Goal: Transaction & Acquisition: Purchase product/service

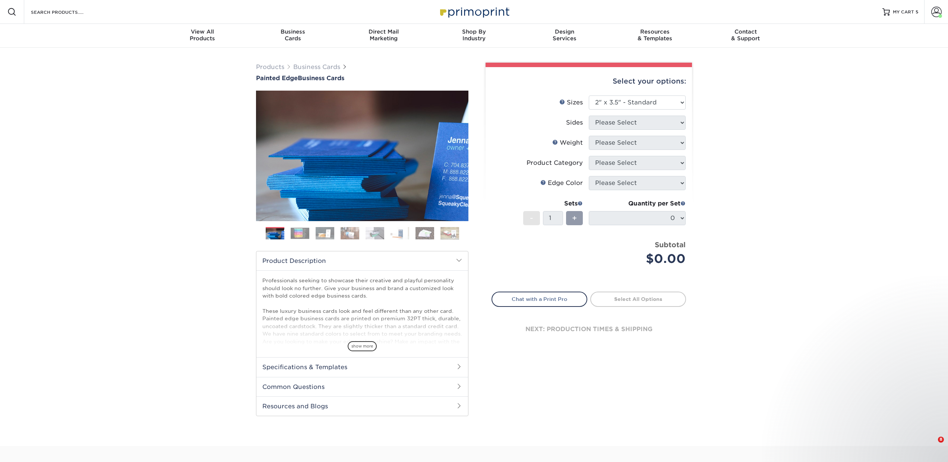
select select "2.00x3.50"
click at [85, 13] on input "Search Products" at bounding box center [66, 11] width 73 height 9
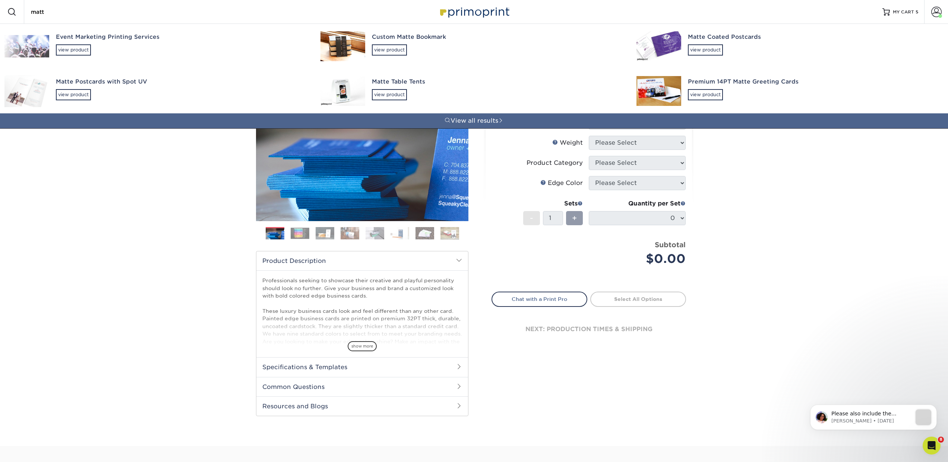
type input "matte"
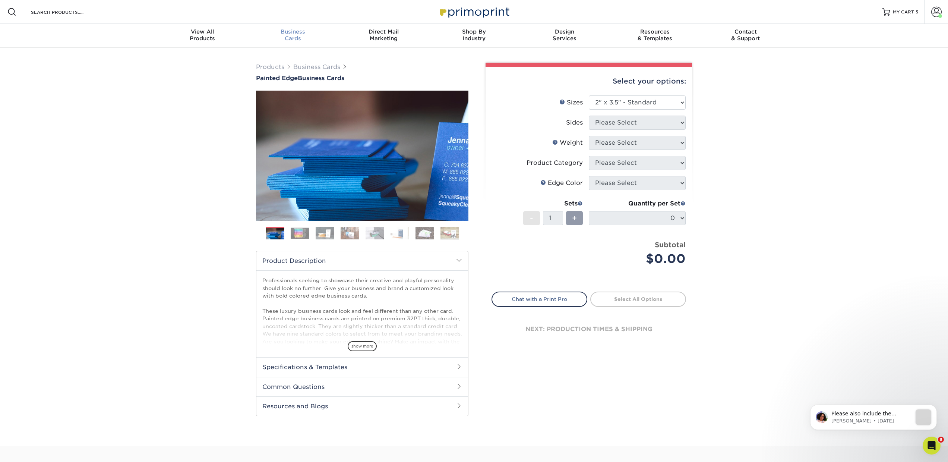
click at [296, 38] on div "Business Cards" at bounding box center [293, 34] width 91 height 13
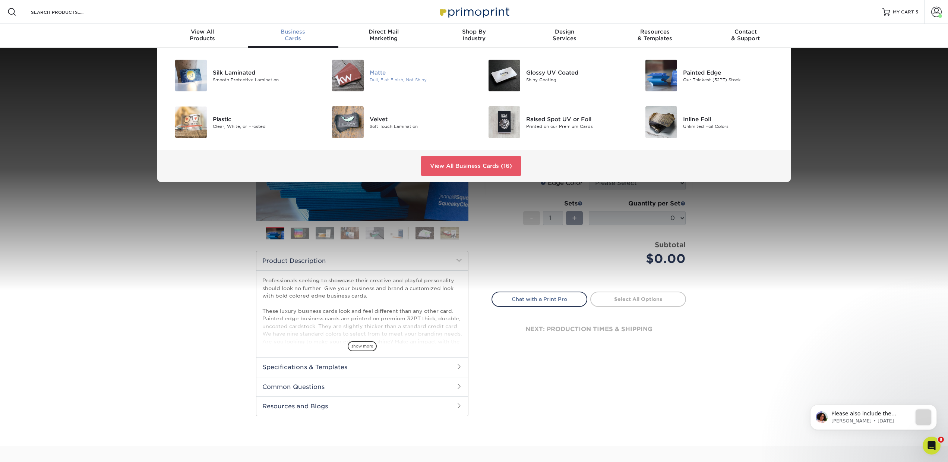
click at [377, 73] on div "Matte" at bounding box center [419, 72] width 99 height 8
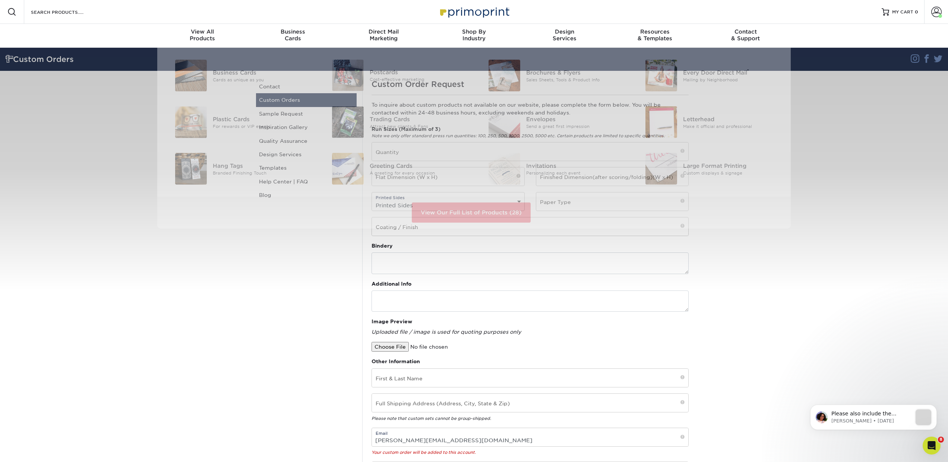
click at [109, 5] on div "Resources Menu Search Products Account Welcome, Avery Business Account Primopri…" at bounding box center [474, 12] width 948 height 24
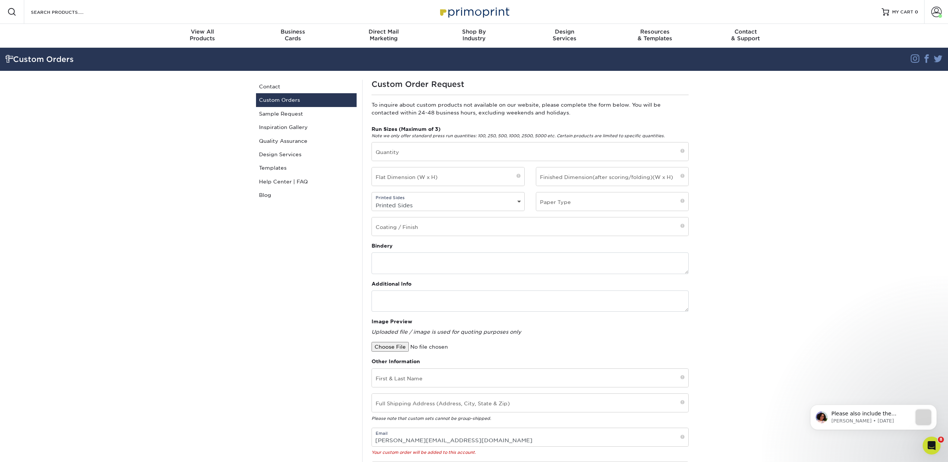
click at [70, 17] on div "Search Products" at bounding box center [63, 12] width 79 height 24
click at [54, 13] on input "Search Products" at bounding box center [66, 11] width 73 height 9
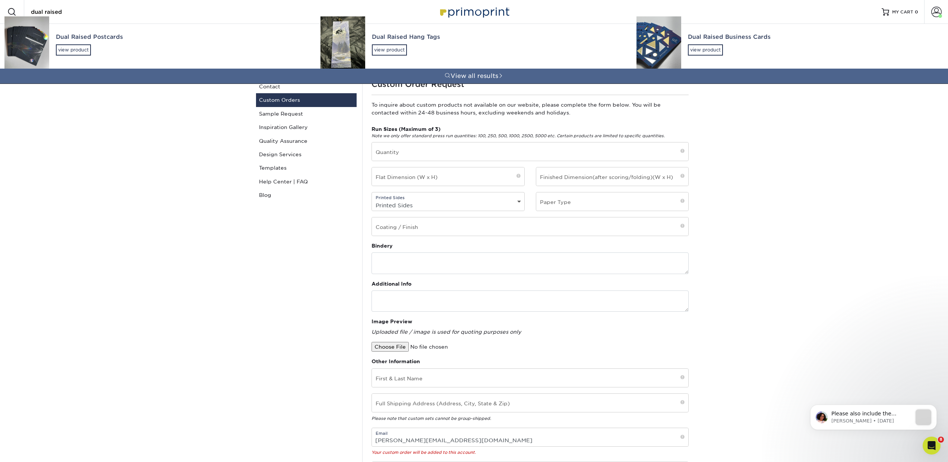
type input "dual raised"
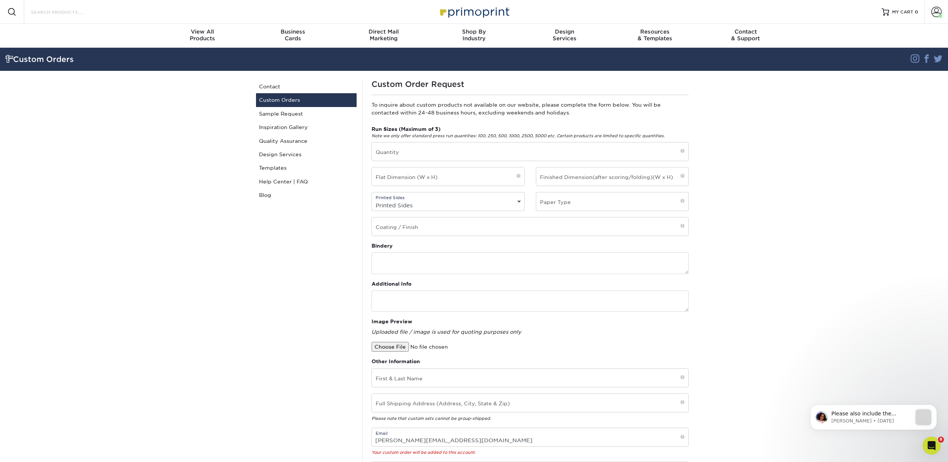
click at [30, 15] on input "Search Products" at bounding box center [66, 11] width 73 height 9
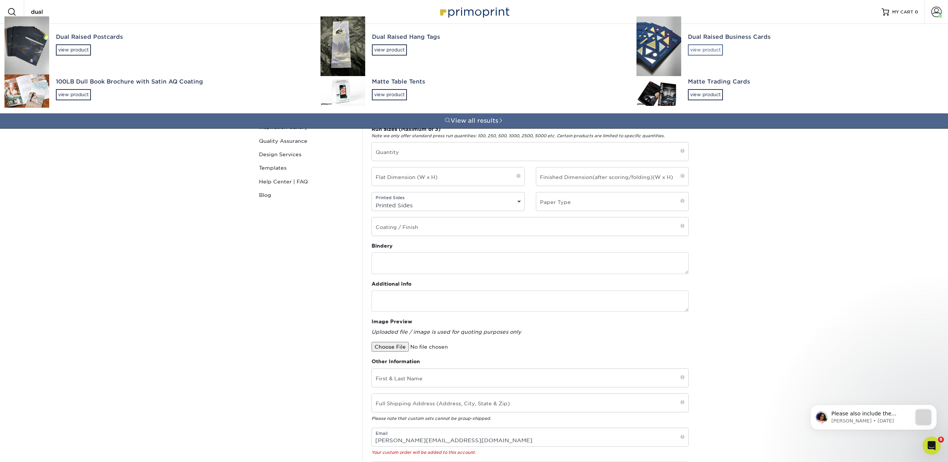
type input "dual"
click at [718, 50] on div "view product" at bounding box center [705, 49] width 35 height 11
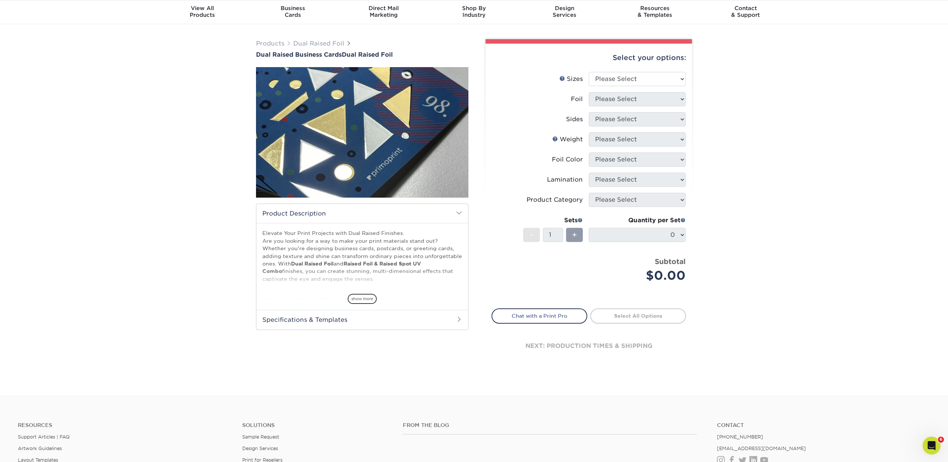
scroll to position [24, 0]
click at [622, 76] on select "Please Select 2" x 3.5"" at bounding box center [637, 79] width 97 height 14
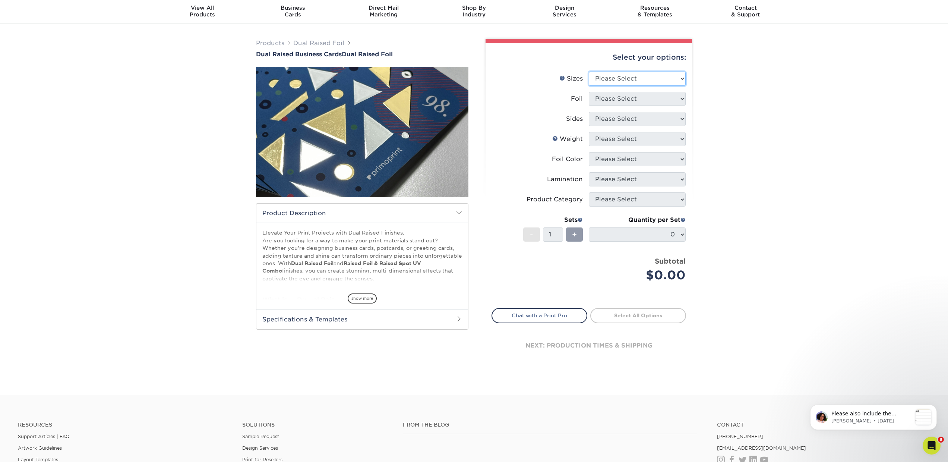
scroll to position [0, 0]
click at [597, 79] on select "Please Select 2" x 3.5"" at bounding box center [637, 79] width 97 height 14
select select "2.00x3.50"
click at [589, 72] on select "Please Select 2" x 3.5"" at bounding box center [637, 79] width 97 height 14
click at [601, 102] on select "Please Select Yes No" at bounding box center [637, 99] width 97 height 14
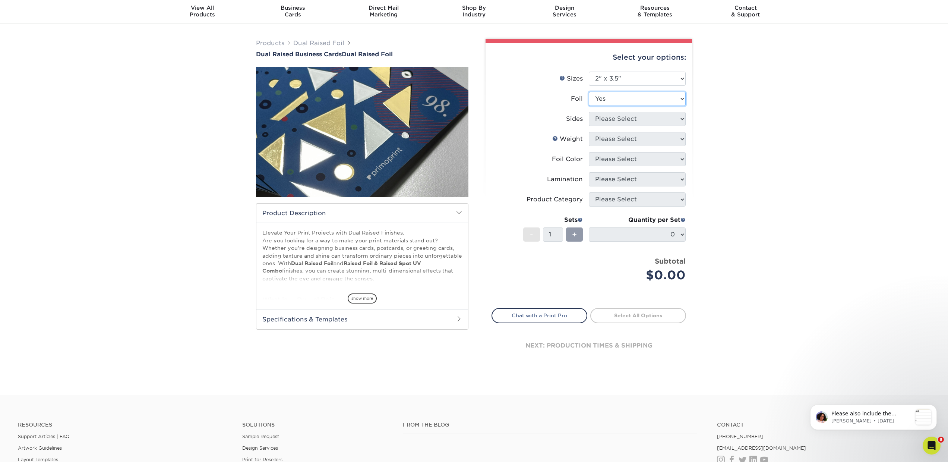
click at [589, 92] on select "Please Select Yes No" at bounding box center [637, 99] width 97 height 14
click at [599, 125] on select "Please Select 6/0 (4/0 with Two Foils on Front) 6/1 (4/1 with Two Foils on Fron…" at bounding box center [637, 119] width 97 height 14
click at [615, 99] on select "Please Select Yes No" at bounding box center [637, 99] width 97 height 14
click at [601, 119] on select "Please Select 6/0 (4/0 with Two Foils on Front) 6/1 (4/1 with Two Foils on Fron…" at bounding box center [637, 119] width 97 height 14
click at [371, 299] on span "show more" at bounding box center [362, 298] width 29 height 10
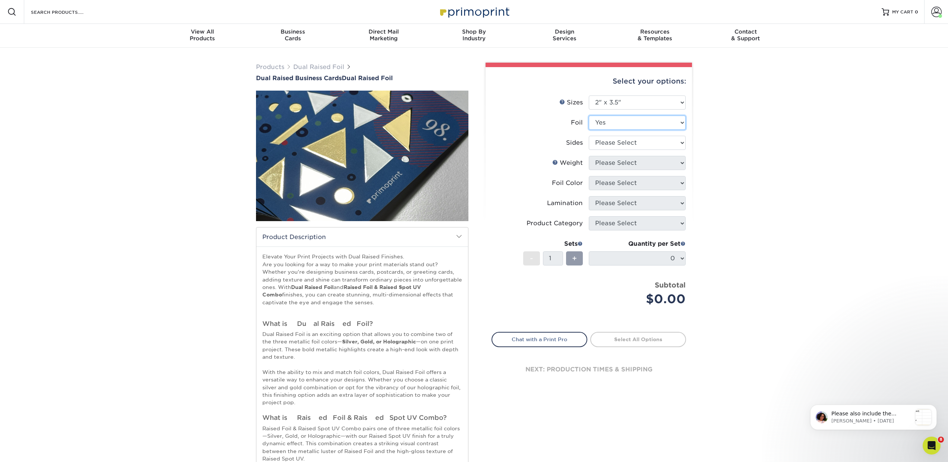
click at [610, 120] on select "Please Select Yes No" at bounding box center [637, 123] width 97 height 14
click at [603, 123] on select "Please Select Yes No" at bounding box center [637, 123] width 97 height 14
click at [589, 116] on select "Please Select Yes No" at bounding box center [637, 123] width 97 height 14
click at [602, 124] on select "Please Select Yes No" at bounding box center [637, 123] width 97 height 14
select select "1"
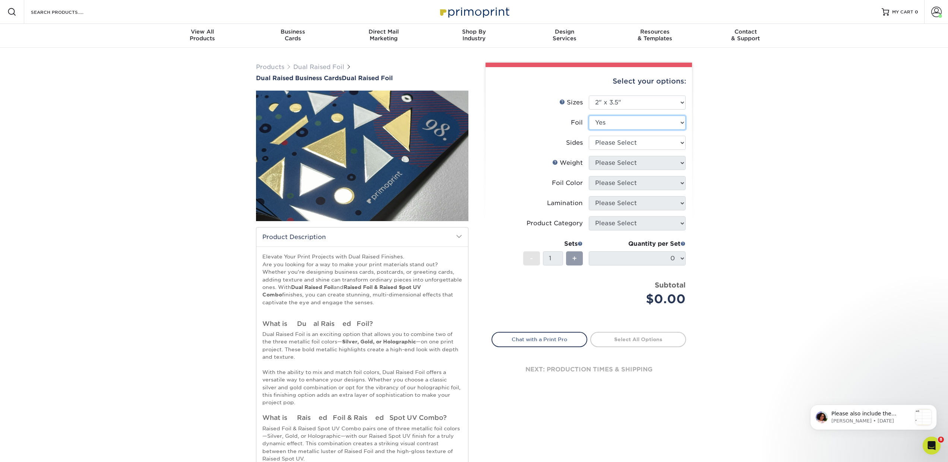
click at [589, 116] on select "Please Select Yes No" at bounding box center [637, 123] width 97 height 14
click at [611, 140] on select "Please Select 6/0 (4/0 with Two Foils on Front) 6/1 (4/1 with Two Foils on Fron…" at bounding box center [637, 143] width 97 height 14
click at [335, 79] on span "Dual Raised Business Cards" at bounding box center [299, 78] width 86 height 7
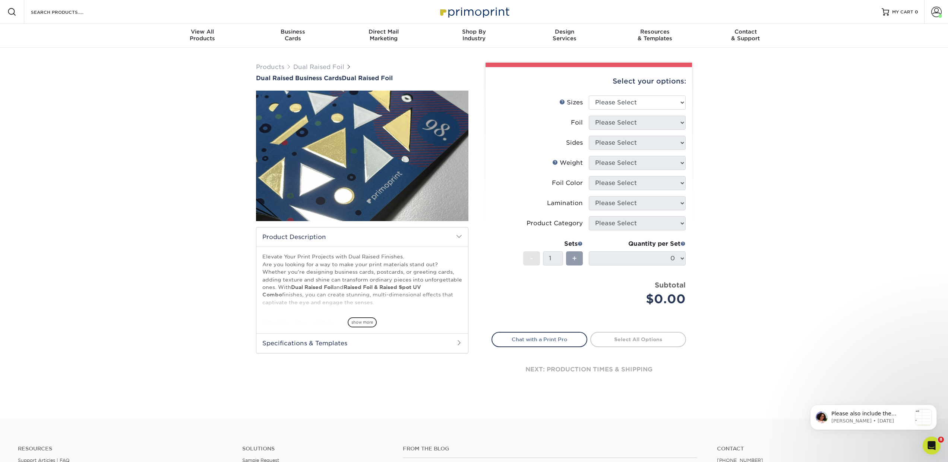
click at [14, 13] on span at bounding box center [11, 11] width 9 height 9
click at [54, 10] on input "Search Products" at bounding box center [66, 11] width 73 height 9
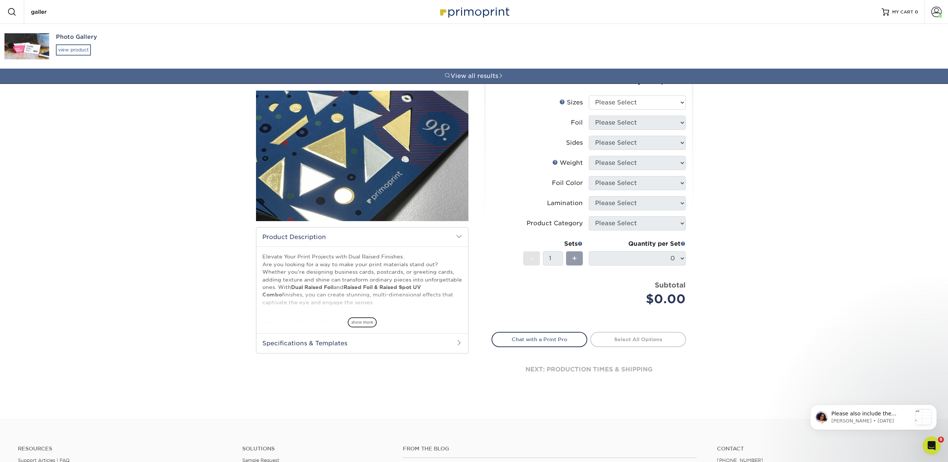
type input "galler"
click at [73, 48] on div "view product" at bounding box center [73, 49] width 35 height 11
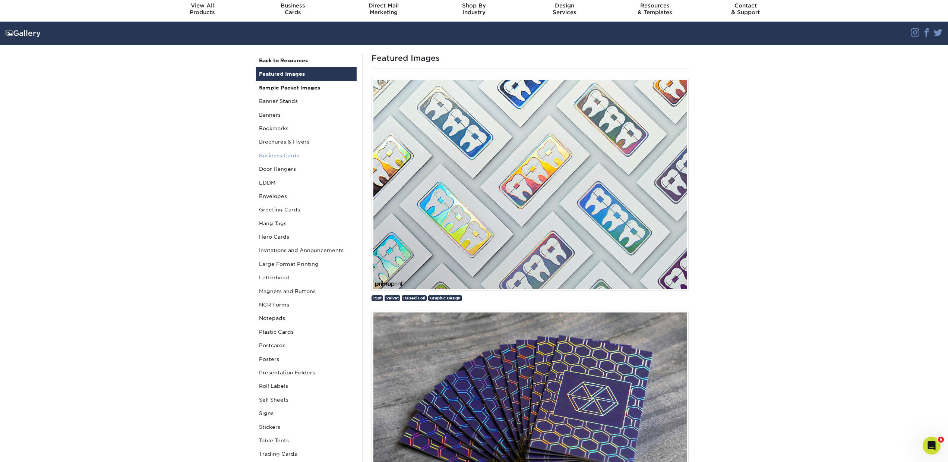
click at [282, 155] on link "Business Cards" at bounding box center [306, 155] width 101 height 13
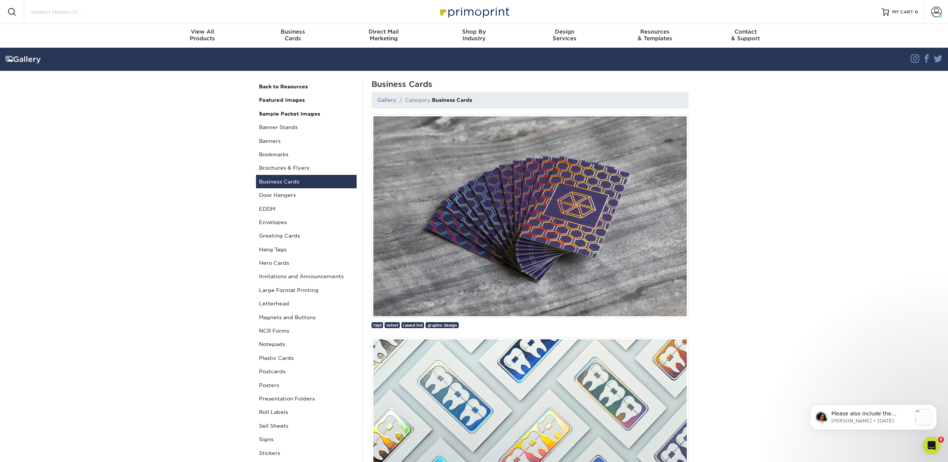
click at [44, 12] on input "Search Products" at bounding box center [66, 11] width 73 height 9
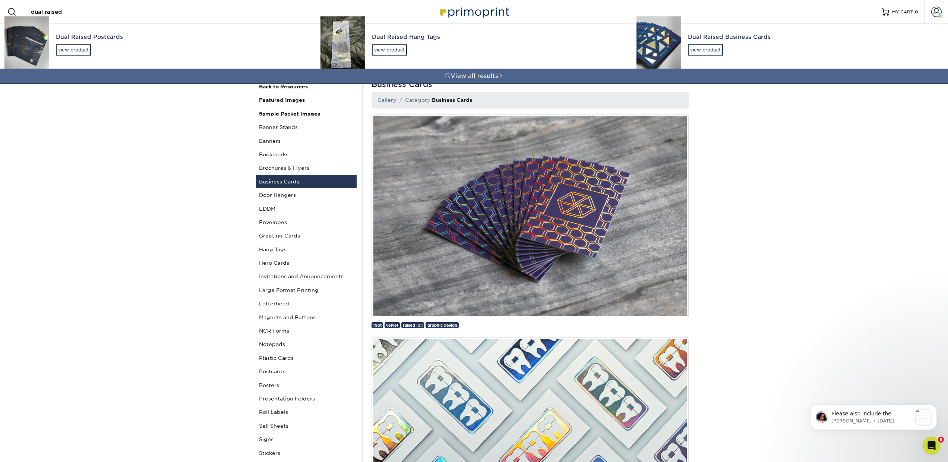
type input "dual raised"
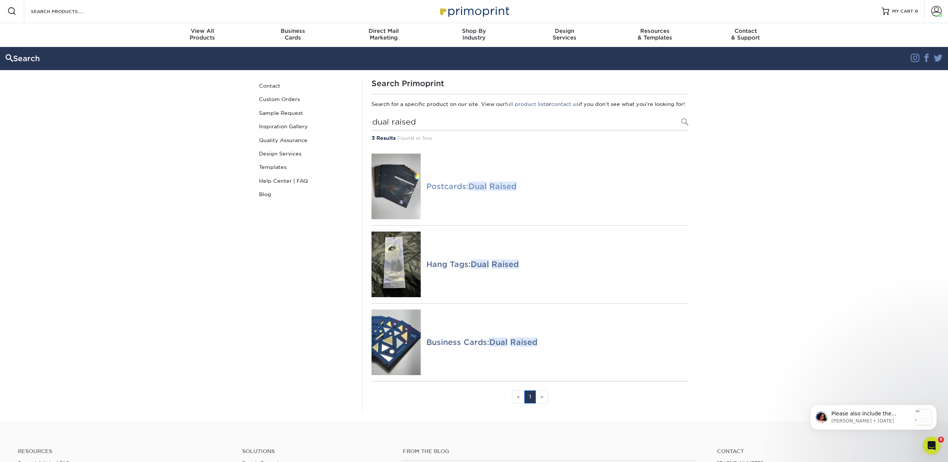
click at [465, 190] on h4 "Postcards: Dual Raised" at bounding box center [557, 186] width 262 height 9
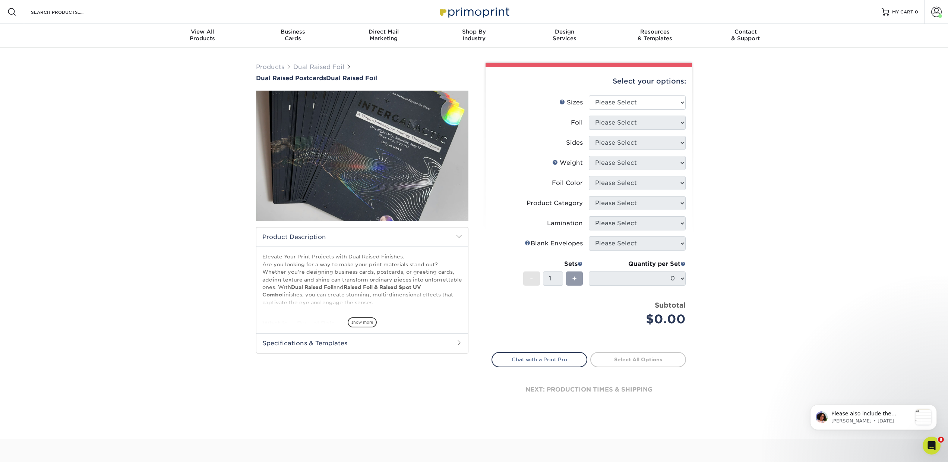
click at [70, 18] on div "Search Products" at bounding box center [63, 12] width 79 height 24
click at [52, 10] on input "Search Products" at bounding box center [66, 11] width 73 height 9
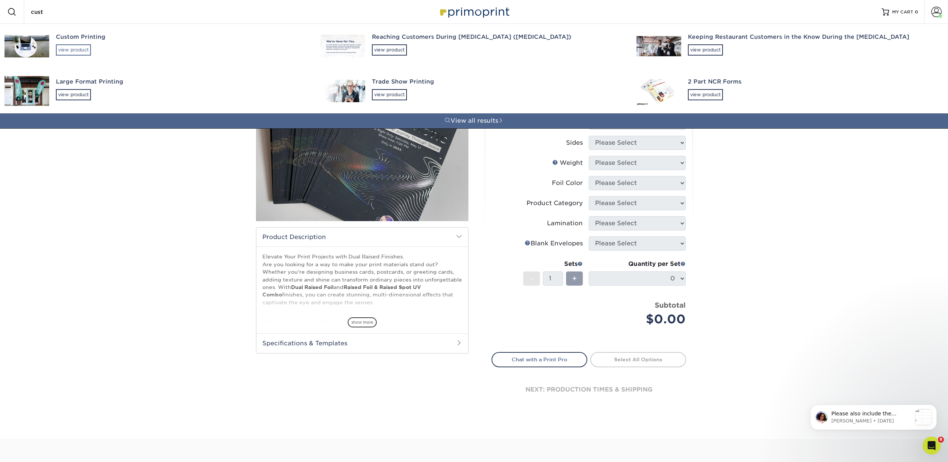
type input "cust"
click at [80, 48] on div "view product" at bounding box center [73, 49] width 35 height 11
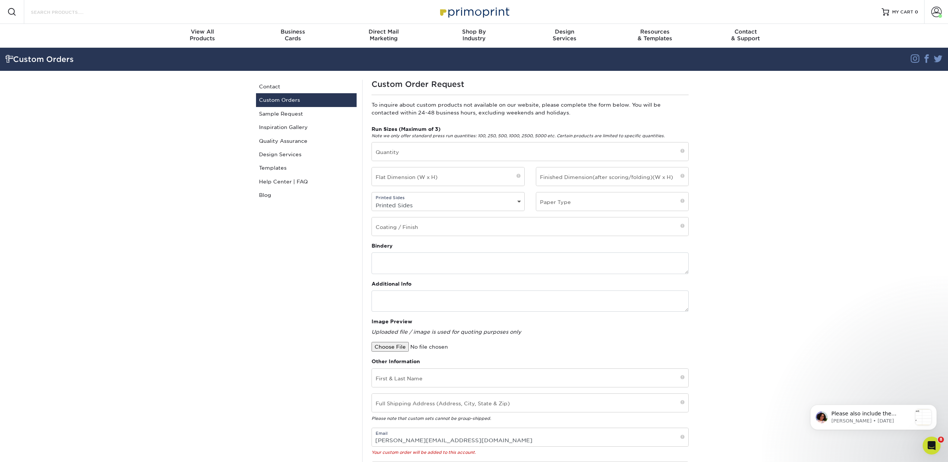
click at [53, 13] on input "Search Products" at bounding box center [66, 11] width 73 height 9
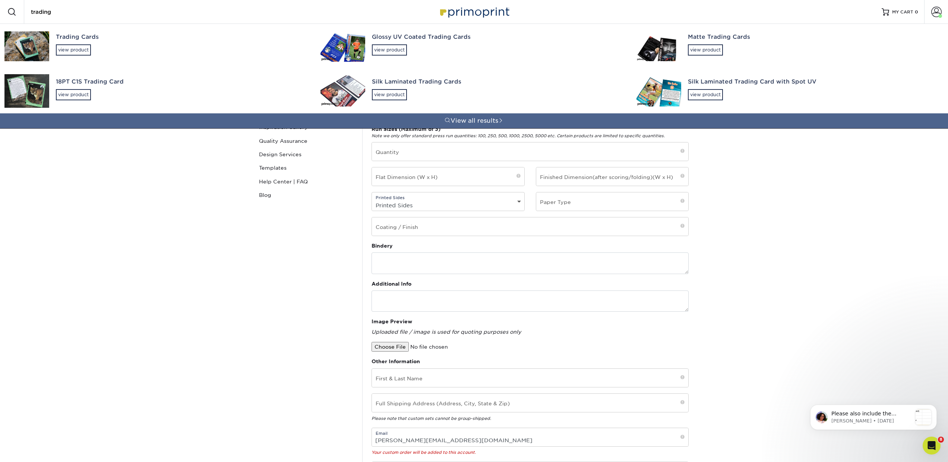
type input "trading"
click at [76, 56] on div "Trading Cards view product" at bounding box center [181, 44] width 251 height 41
click at [73, 51] on div "view product" at bounding box center [73, 49] width 35 height 11
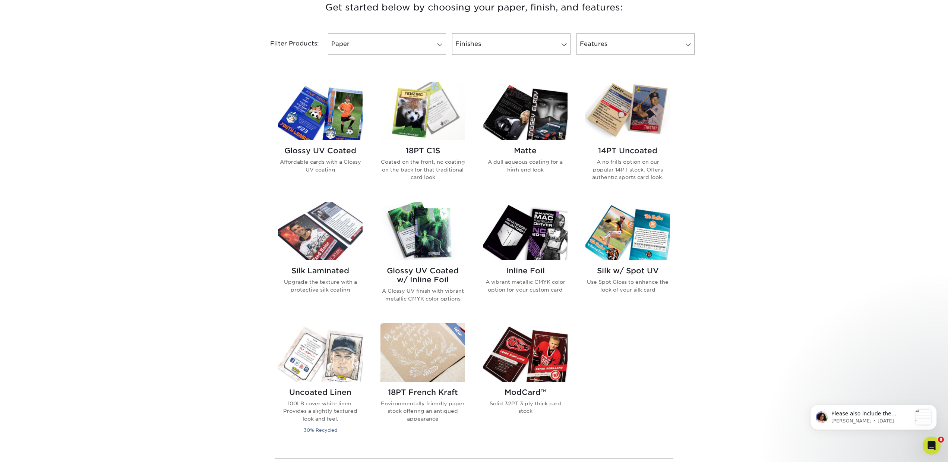
scroll to position [290, 0]
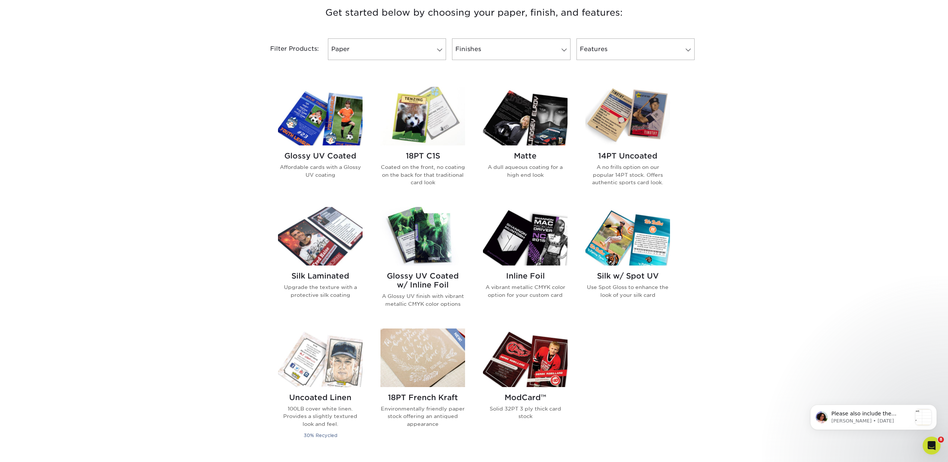
click at [634, 155] on h2 "14PT Uncoated" at bounding box center [627, 155] width 85 height 9
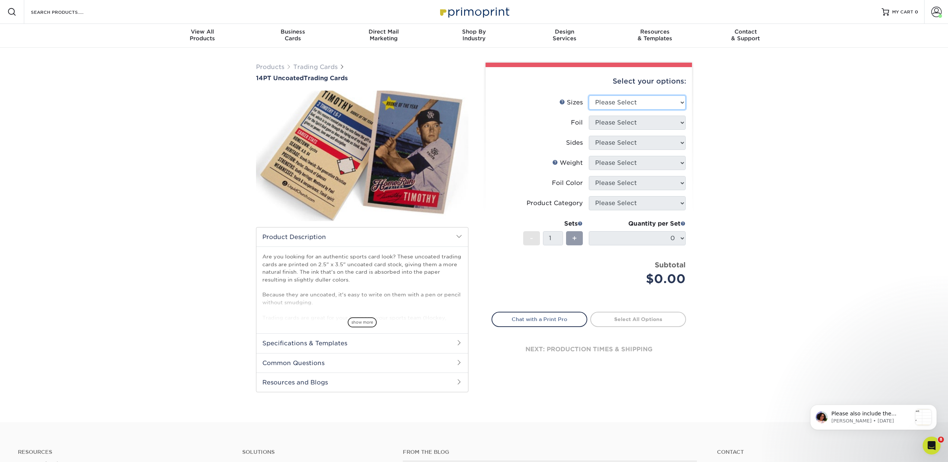
click at [608, 105] on select "Please Select 2.5" x 3.5"" at bounding box center [637, 102] width 97 height 14
select select "2.50x3.50"
click at [589, 95] on select "Please Select 2.5" x 3.5"" at bounding box center [637, 102] width 97 height 14
click at [615, 121] on select "Please Select Yes No" at bounding box center [637, 123] width 97 height 14
select select "0"
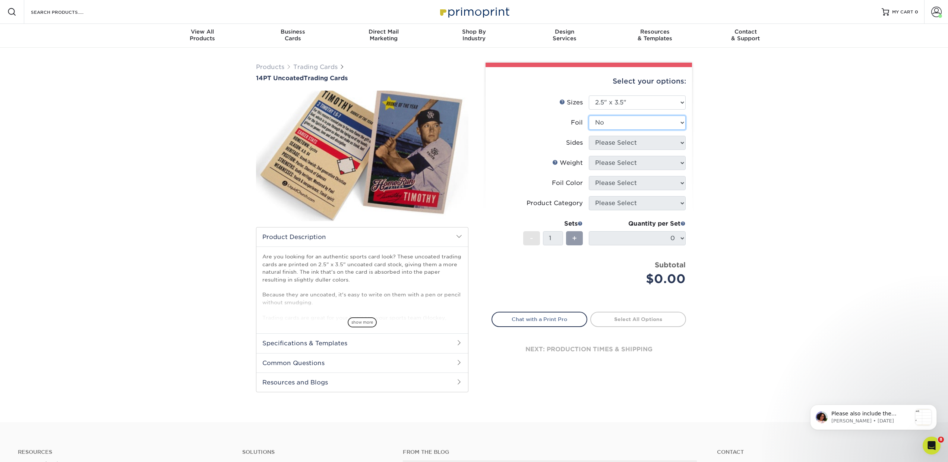
click at [589, 116] on select "Please Select Yes No" at bounding box center [637, 123] width 97 height 14
click at [612, 142] on select "Please Select Print Both Sides Print Front Only" at bounding box center [637, 143] width 97 height 14
select select "13abbda7-1d64-4f25-8bb2-c179b224825d"
click at [589, 136] on select "Please Select Print Both Sides Print Front Only" at bounding box center [637, 143] width 97 height 14
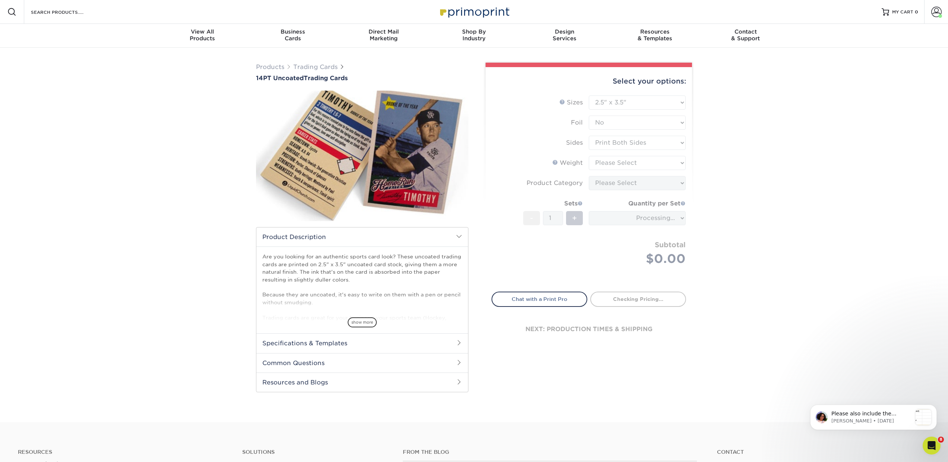
click at [608, 163] on form "Sizes Help Sizes Please Select 2.5" x 3.5" Foil Please Select Yes No -" at bounding box center [589, 188] width 195 height 187
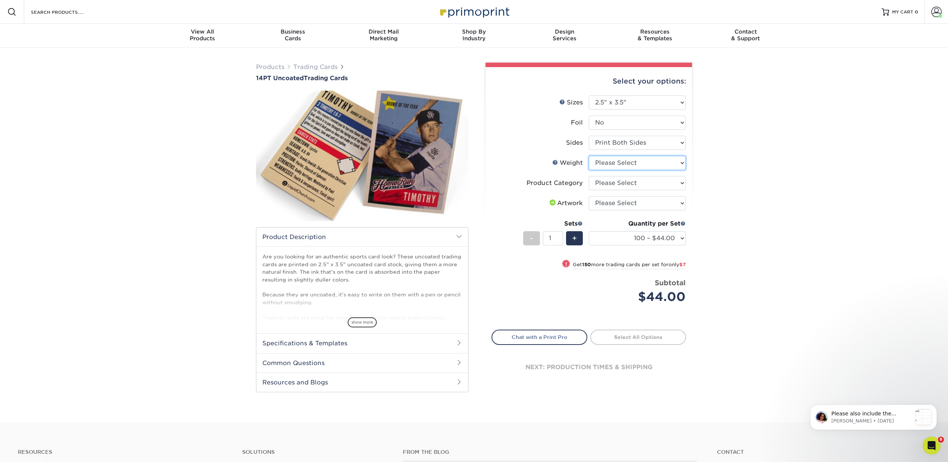
click at [632, 162] on select "Please Select 14PT Uncoated" at bounding box center [637, 163] width 97 height 14
select select "14PT Uncoated"
click at [589, 156] on select "Please Select 14PT Uncoated" at bounding box center [637, 163] width 97 height 14
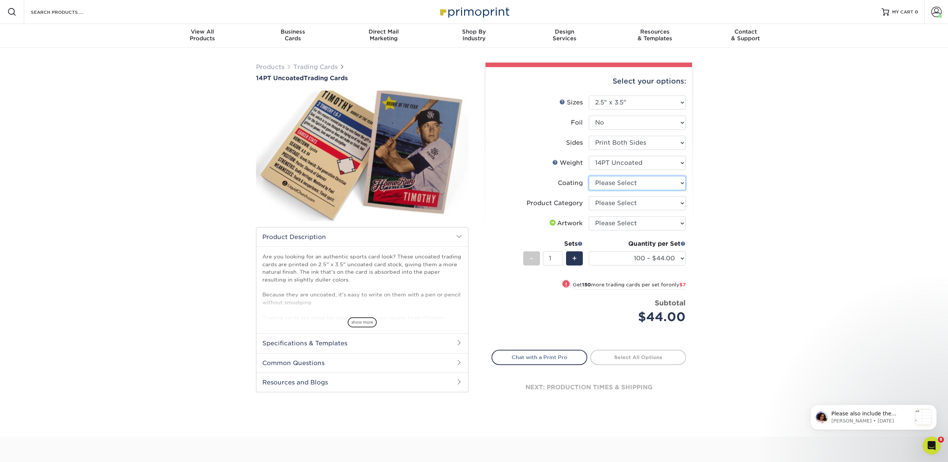
click at [603, 184] on select at bounding box center [637, 183] width 97 height 14
select select "3e7618de-abca-4bda-9f97-8b9129e913d8"
click at [589, 176] on select at bounding box center [637, 183] width 97 height 14
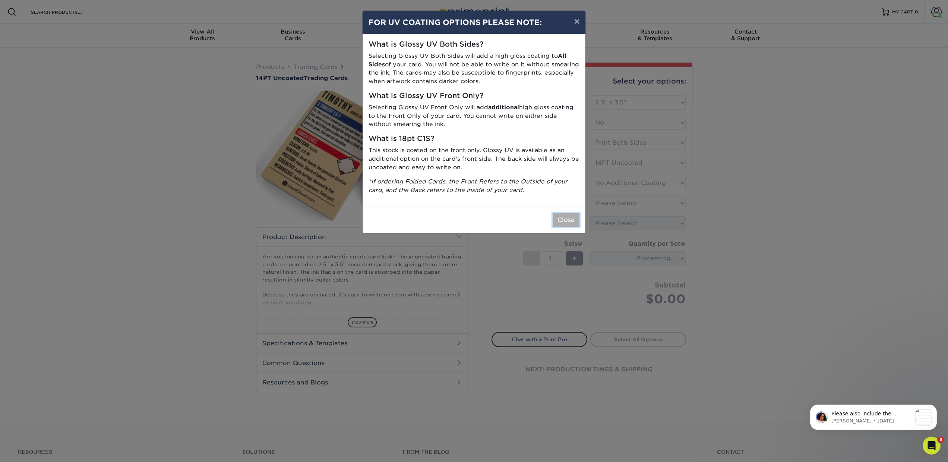
click at [562, 224] on button "Close" at bounding box center [566, 220] width 27 height 14
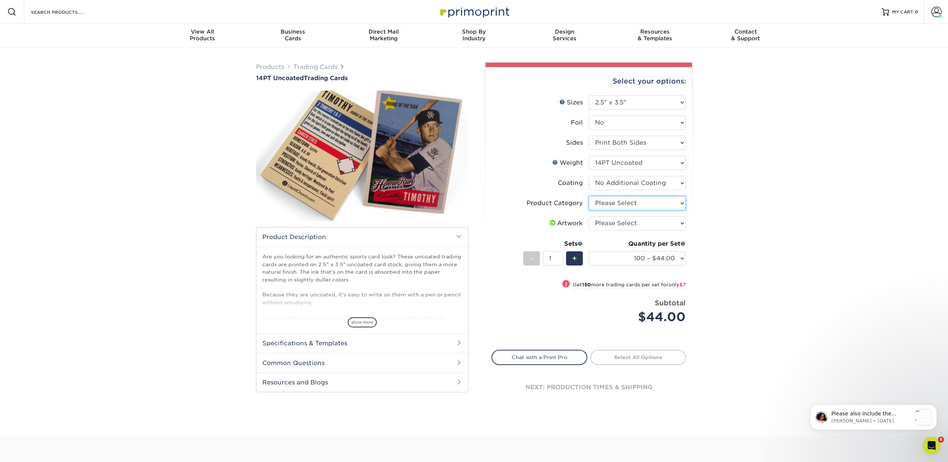
click at [656, 203] on select "Please Select Trading Cards" at bounding box center [637, 203] width 97 height 14
select select "c2f9bce9-36c2-409d-b101-c29d9d031e18"
click at [589, 196] on select "Please Select Trading Cards" at bounding box center [637, 203] width 97 height 14
click at [613, 219] on select "Please Select I will upload files I need a design - $100" at bounding box center [637, 223] width 97 height 14
select select "upload"
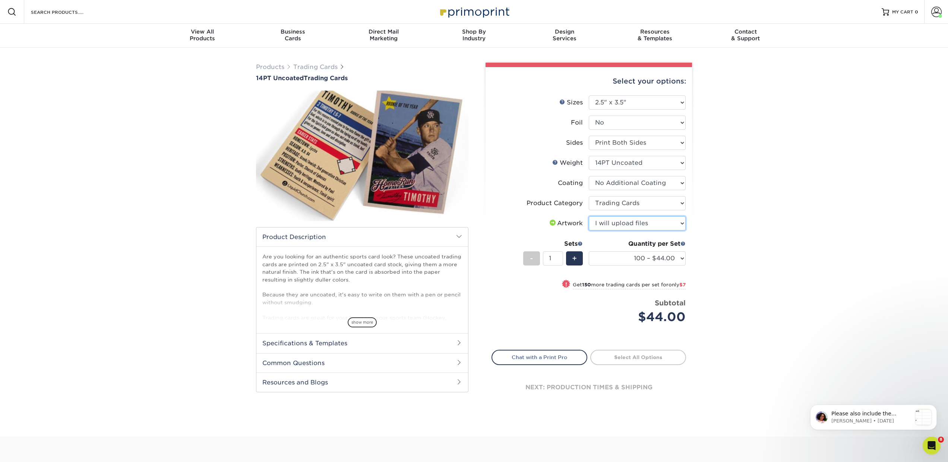
click at [589, 216] on select "Please Select I will upload files I need a design - $100" at bounding box center [637, 223] width 97 height 14
click at [298, 348] on h2 "Specifications & Templates" at bounding box center [362, 342] width 212 height 19
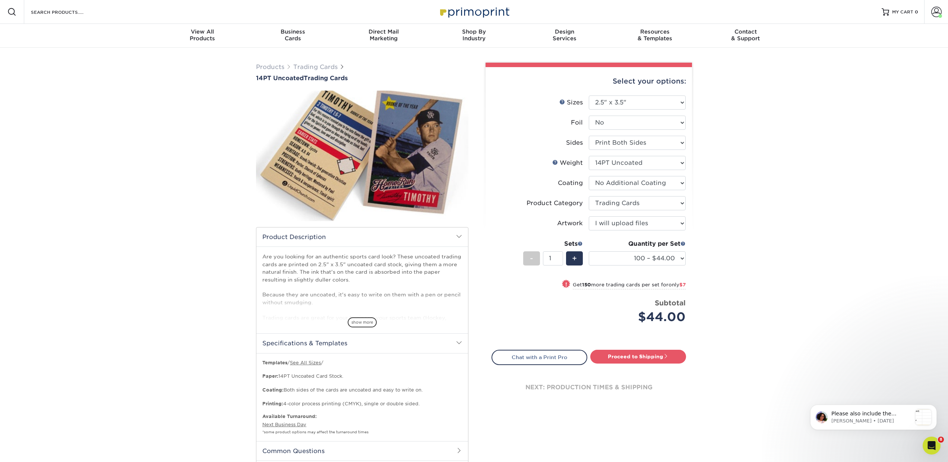
click at [291, 376] on p "Templates / See All Sizes / Paper: 14PT Uncoated Card Stock. Coating: Both side…" at bounding box center [362, 383] width 200 height 48
drag, startPoint x: 290, startPoint y: 375, endPoint x: 280, endPoint y: 375, distance: 10.1
click at [280, 375] on p "Templates / See All Sizes / Paper: 14PT Uncoated Card Stock. Coating: Both side…" at bounding box center [362, 383] width 200 height 48
copy p "14PT"
click at [614, 258] on select "100 – $44.00 250 – $51.00 500 – $54.00 1000 – $78.00 2500 – $148.00 5000 – $198…" at bounding box center [637, 258] width 97 height 14
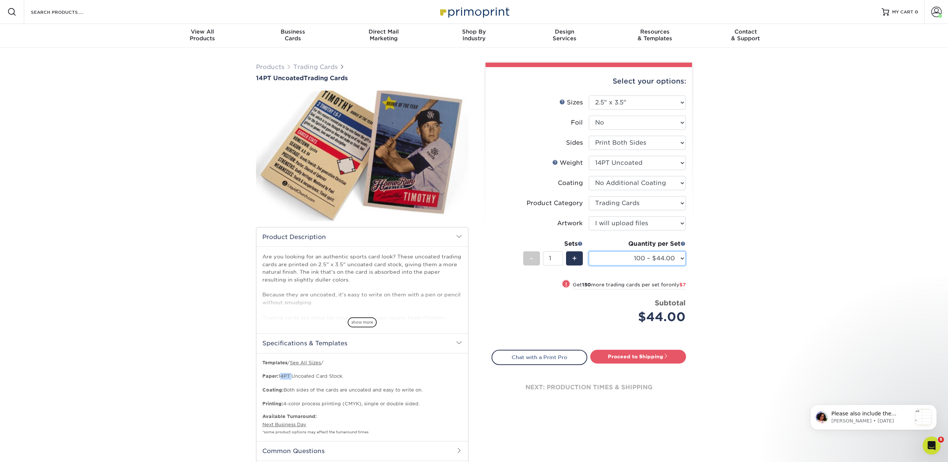
select select "2500 – $148.00"
click at [589, 251] on select "100 – $44.00 250 – $51.00 500 – $54.00 1000 – $78.00 2500 – $148.00 5000 – $198…" at bounding box center [637, 258] width 97 height 14
click at [628, 355] on link "Proceed to Shipping" at bounding box center [638, 356] width 96 height 13
type input "Set 1"
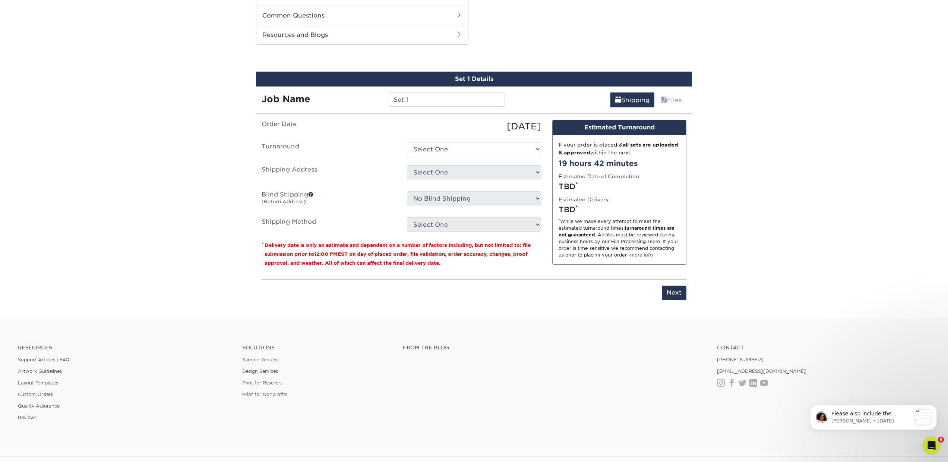
scroll to position [443, 0]
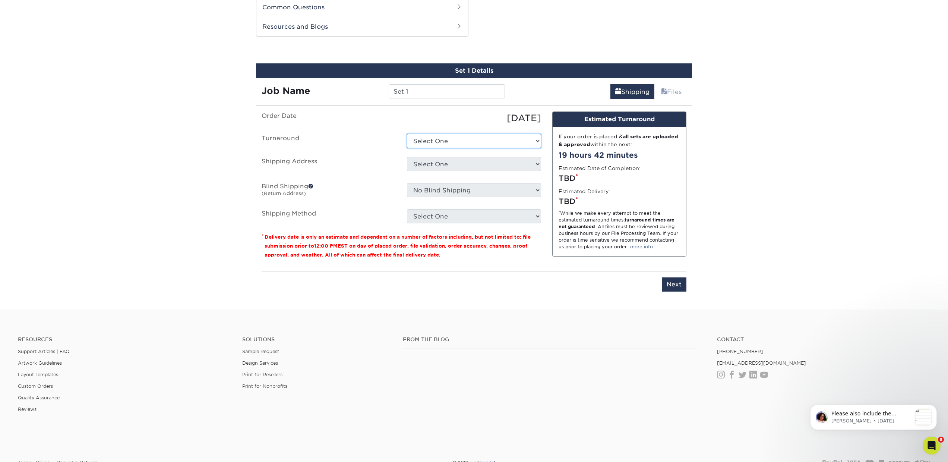
click at [428, 142] on select "Select One 2-4 Business Days 2 Day Next Business Day" at bounding box center [474, 141] width 134 height 14
click at [422, 139] on select "Select One 2-4 Business Days 2 Day Next Business Day" at bounding box center [474, 141] width 134 height 14
select select "c2d2f8a2-a921-40e4-b459-f1f1c945f3e8"
click at [407, 134] on select "Select One 2-4 Business Days 2 Day Next Business Day" at bounding box center [474, 141] width 134 height 14
click at [417, 168] on select "Select One AK AK Arkansas Bacon Raton FL Boca Raton Bradent Brooklyn CA CA CA C…" at bounding box center [474, 164] width 134 height 14
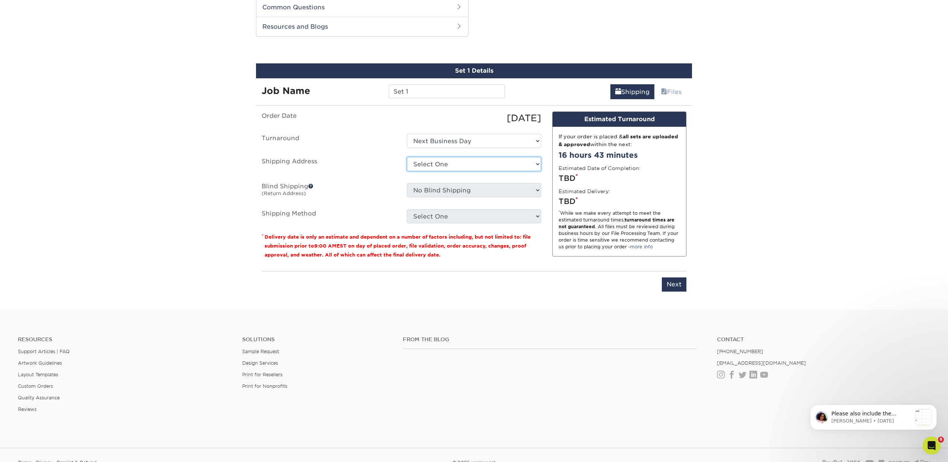
select select "newaddress"
click at [407, 157] on select "Select One AK AK Arkansas Bacon Raton FL Boca Raton Bradent Brooklyn CA CA CA C…" at bounding box center [474, 164] width 134 height 14
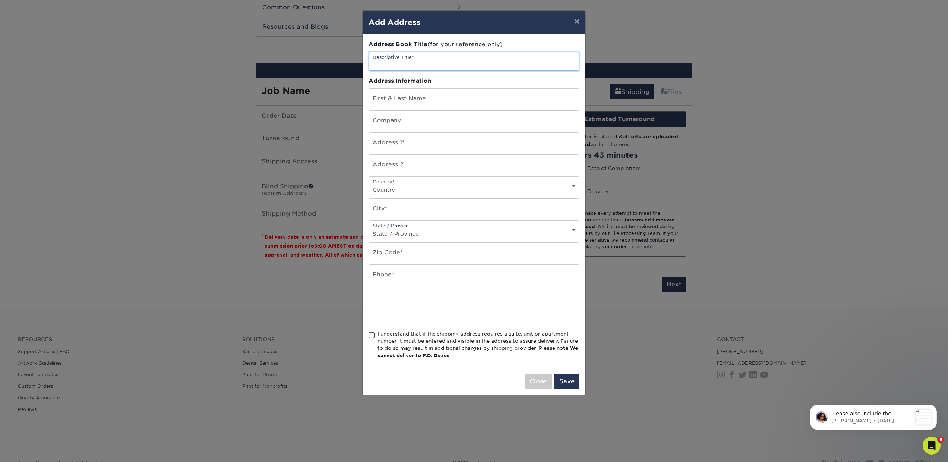
click at [414, 62] on input "text" at bounding box center [474, 61] width 210 height 18
click at [406, 100] on input "text" at bounding box center [474, 98] width 210 height 18
click at [402, 117] on input "text" at bounding box center [474, 120] width 210 height 18
click at [401, 140] on input "text" at bounding box center [474, 142] width 210 height 18
type input "15 Upper Kensington Dr."
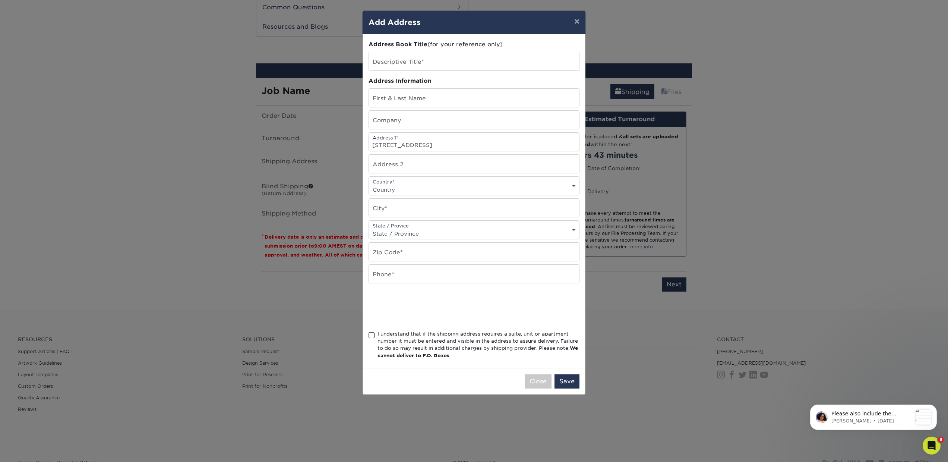
click at [406, 187] on select "Country United States Canada ----------------------------- Afghanistan Albania …" at bounding box center [474, 189] width 210 height 11
select select "US"
click at [369, 184] on select "Country United States Canada ----------------------------- Afghanistan Albania …" at bounding box center [474, 189] width 210 height 11
click at [389, 255] on input "text" at bounding box center [474, 252] width 210 height 18
type input "06333"
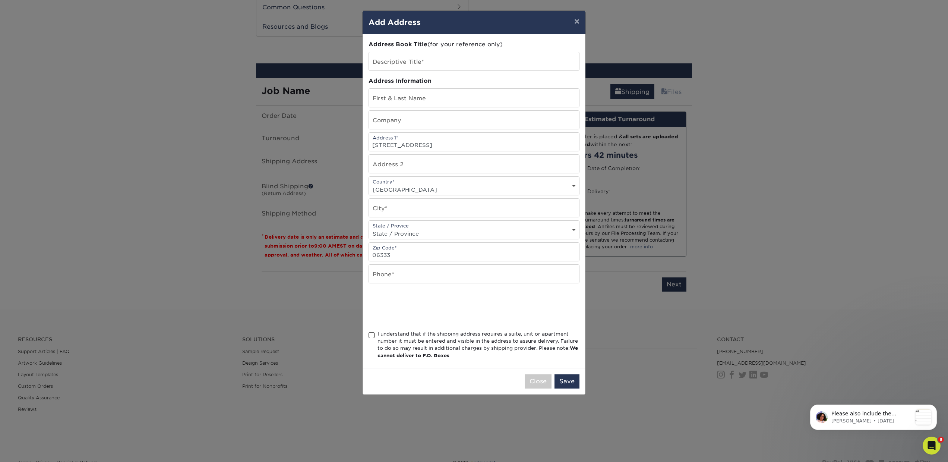
click at [392, 232] on select "State / Province Alabama Alaska Arizona Arkansas California Colorado Connecticu…" at bounding box center [474, 233] width 210 height 11
select select "CT"
click at [369, 228] on select "State / Province Alabama Alaska Arizona Arkansas California Colorado Connecticu…" at bounding box center [474, 233] width 210 height 11
click at [390, 208] on input "text" at bounding box center [474, 208] width 210 height 18
type input "East Line"
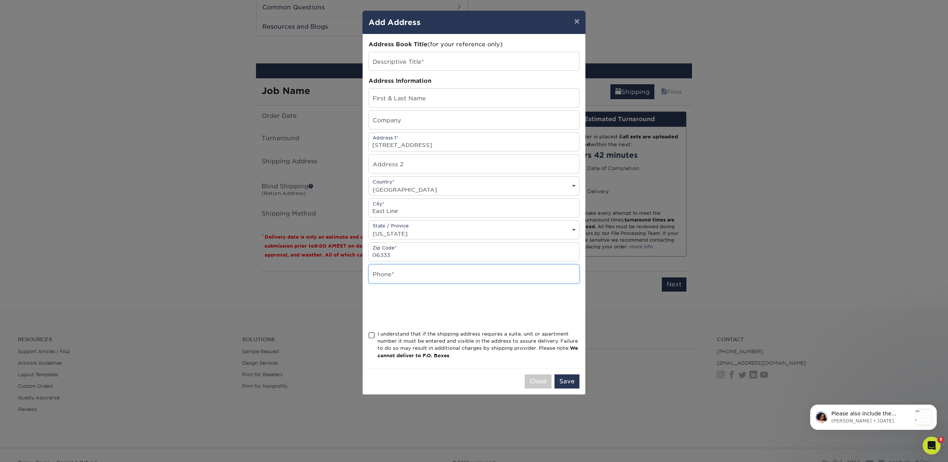
click at [381, 277] on input "text" at bounding box center [474, 274] width 210 height 18
type input "000.000.0000"
click at [371, 334] on span at bounding box center [372, 335] width 6 height 7
click at [0, 0] on input "I understand that if the shipping address requires a suite, unit or apartment n…" at bounding box center [0, 0] width 0 height 0
click at [388, 98] on input "text" at bounding box center [474, 98] width 210 height 18
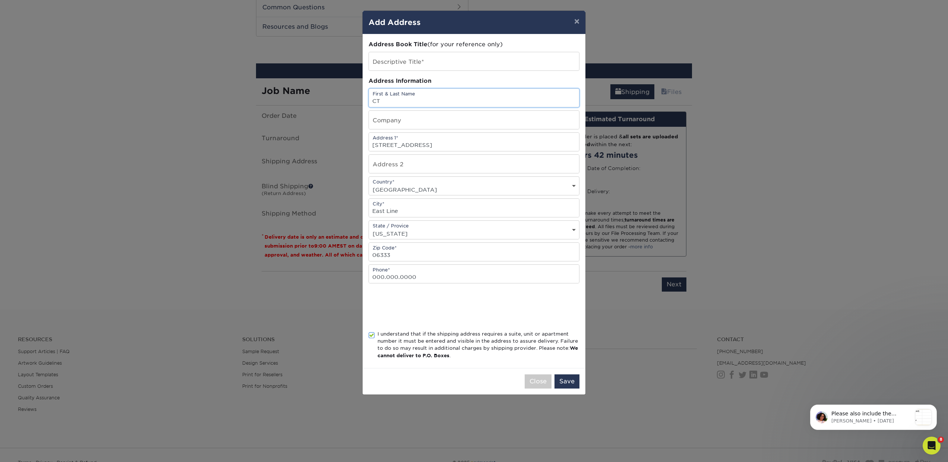
type input "CT"
click at [395, 62] on input "text" at bounding box center [474, 61] width 210 height 18
type input "CT"
click at [565, 379] on button "Save" at bounding box center [566, 381] width 25 height 14
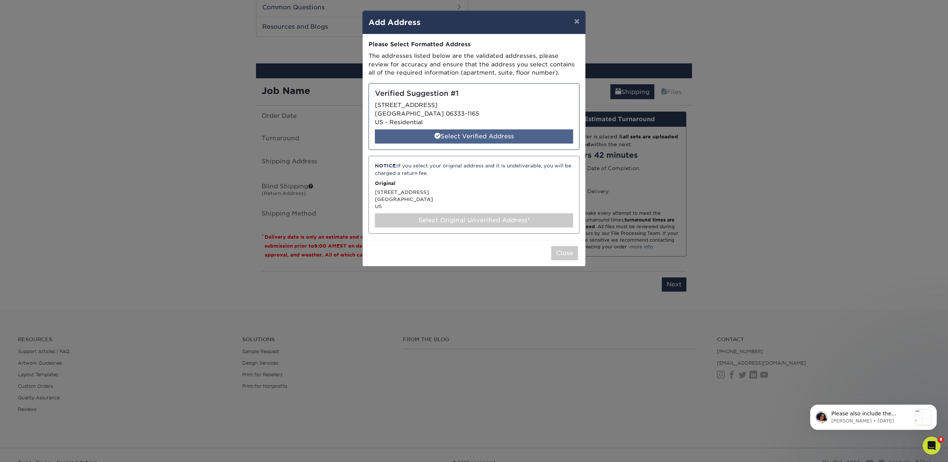
click at [483, 137] on div "Select Verified Address" at bounding box center [474, 136] width 198 height 14
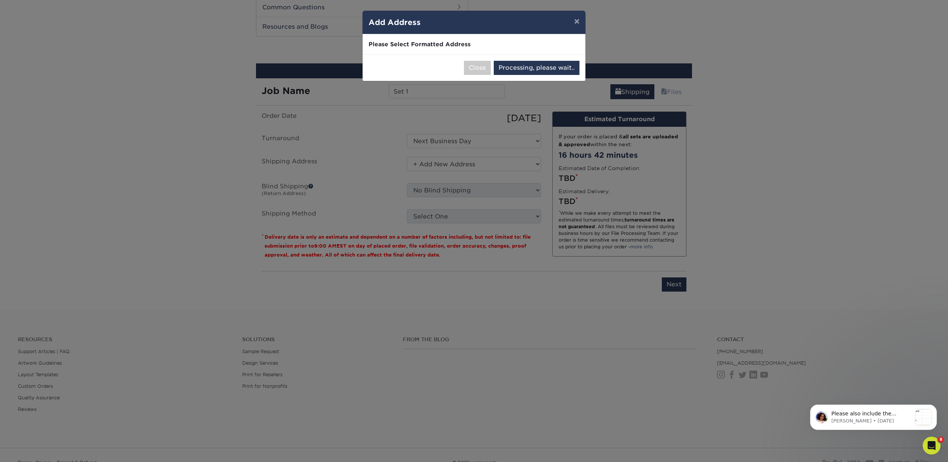
select select "286469"
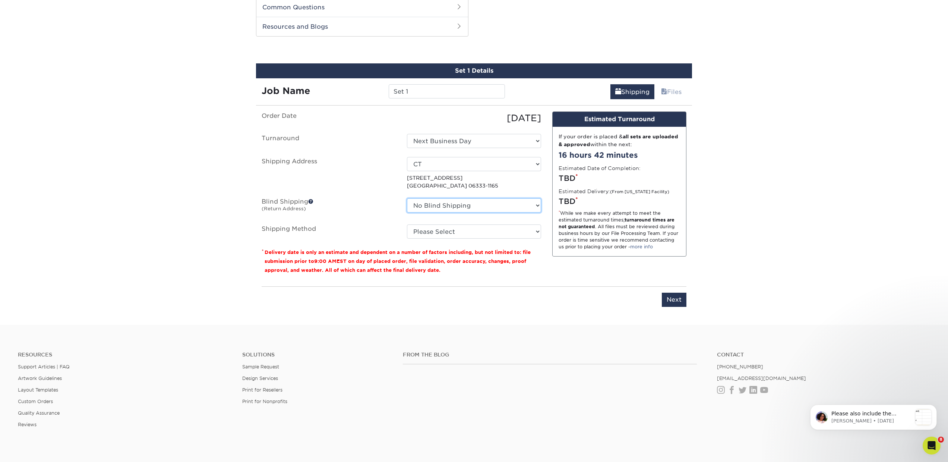
click at [449, 202] on select "No Blind Shipping AK AK Arkansas Bacon Raton FL Boca Raton Bradent Brooklyn CA …" at bounding box center [474, 205] width 134 height 14
click at [423, 230] on select "Please Select 3 Day Shipping Service (+$24.94) 2 Day Air Shipping (+$25.41) Gro…" at bounding box center [474, 231] width 134 height 14
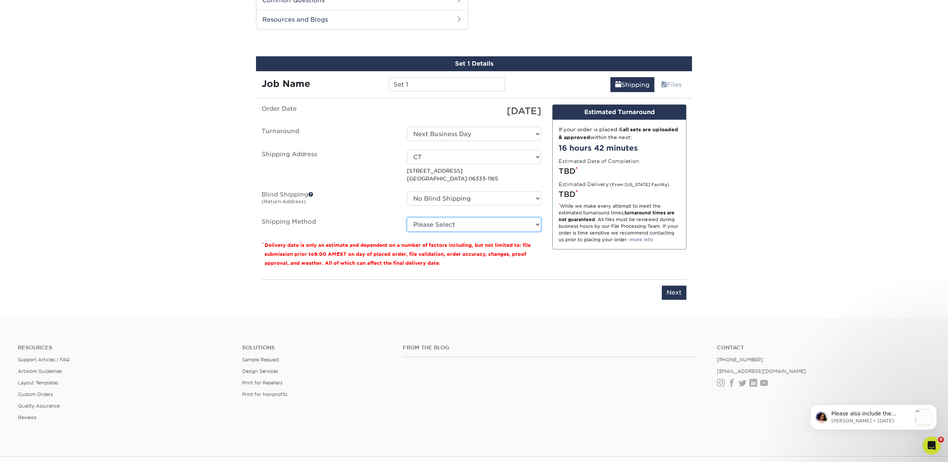
scroll to position [452, 0]
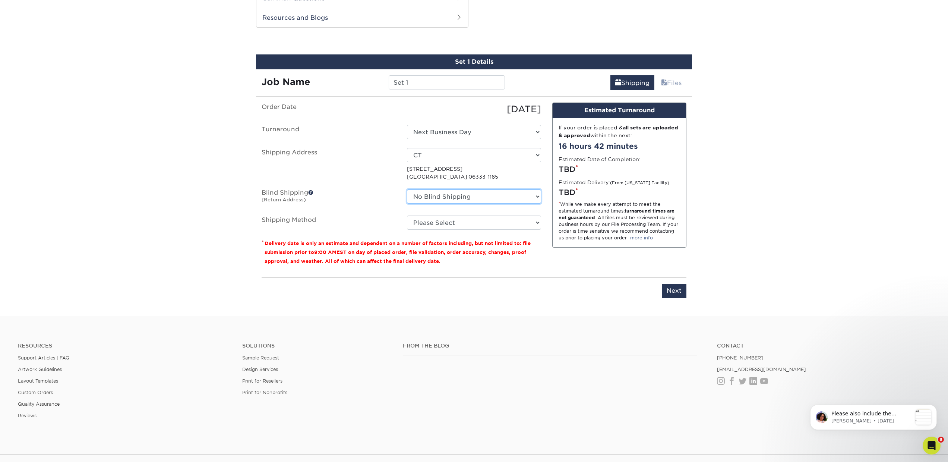
click at [466, 196] on select "No Blind Shipping AK AK Arkansas Bacon Raton FL Boca Raton Bradent Brooklyn CA …" at bounding box center [474, 196] width 134 height 14
click at [411, 225] on select "Please Select 3 Day Shipping Service (+$24.94) 2 Day Air Shipping (+$25.41) Gro…" at bounding box center [474, 222] width 134 height 14
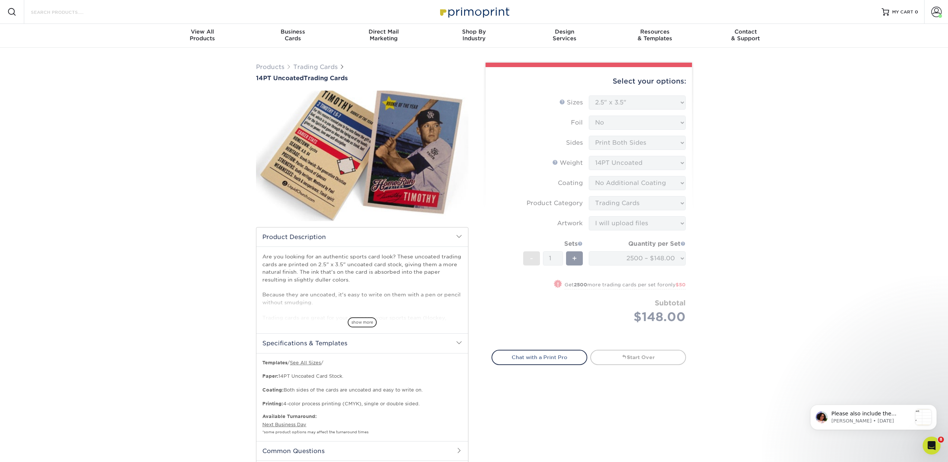
click at [50, 12] on input "Search Products" at bounding box center [66, 11] width 73 height 9
click at [45, 12] on input "Search Products" at bounding box center [66, 11] width 73 height 9
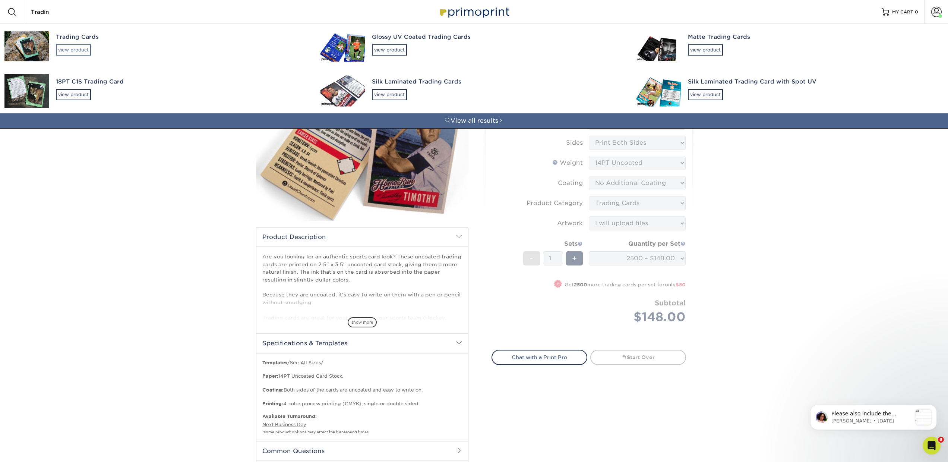
type input "Tradin"
click at [75, 52] on div "view product" at bounding box center [73, 49] width 35 height 11
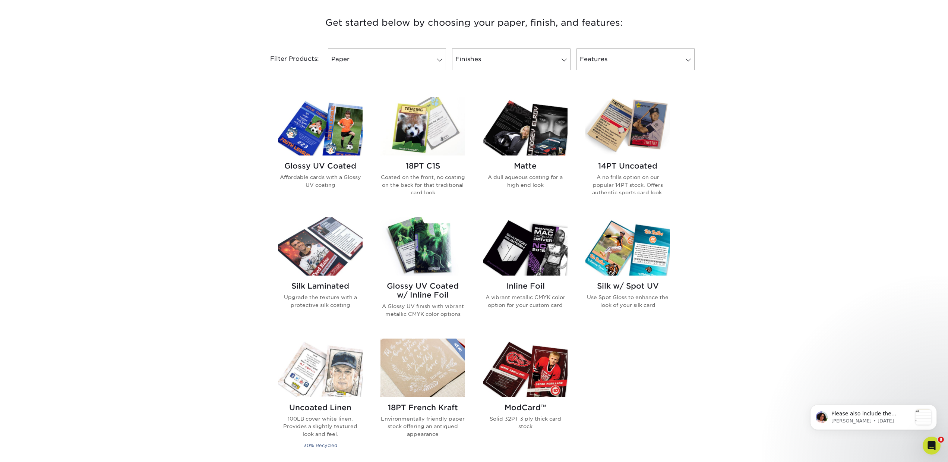
click at [634, 164] on h2 "14PT Uncoated" at bounding box center [627, 165] width 85 height 9
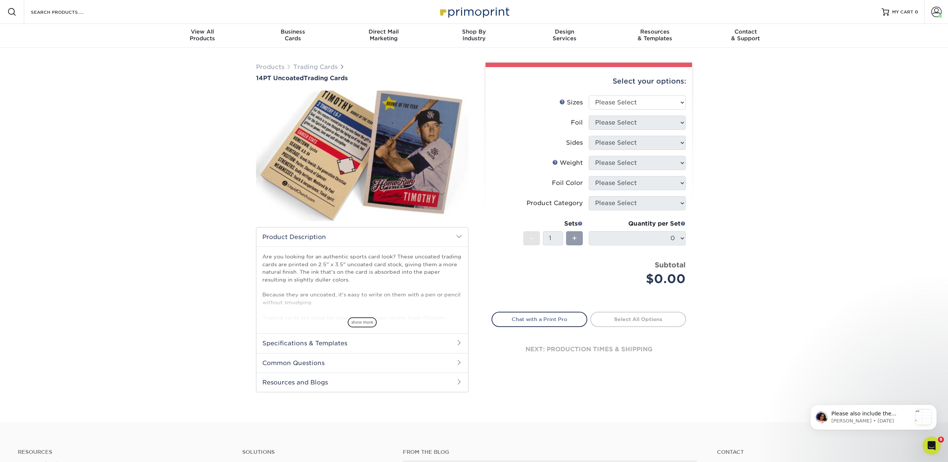
click at [215, 88] on div "Products Trading Cards 14PT Uncoated Trading Cards show more Templates" at bounding box center [474, 235] width 948 height 374
click at [626, 104] on select "Please Select 2.5" x 3.5"" at bounding box center [637, 102] width 97 height 14
select select "2.50x3.50"
click at [589, 95] on select "Please Select 2.5" x 3.5"" at bounding box center [637, 102] width 97 height 14
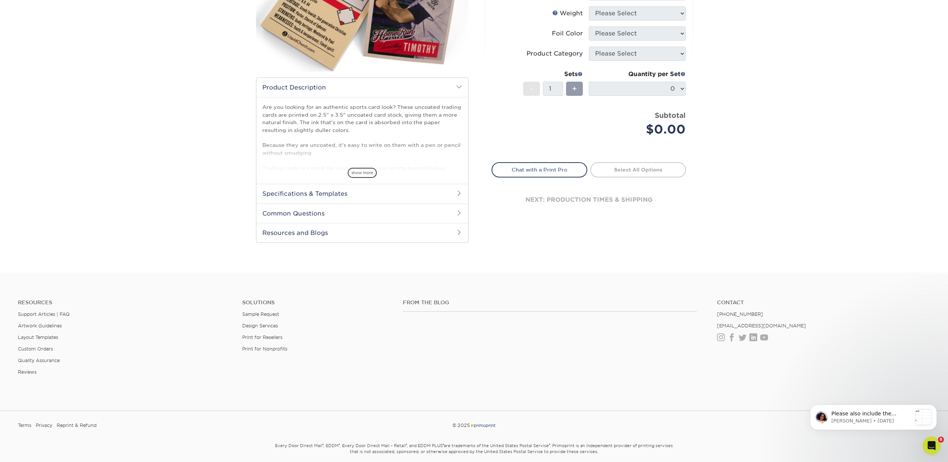
scroll to position [178, 0]
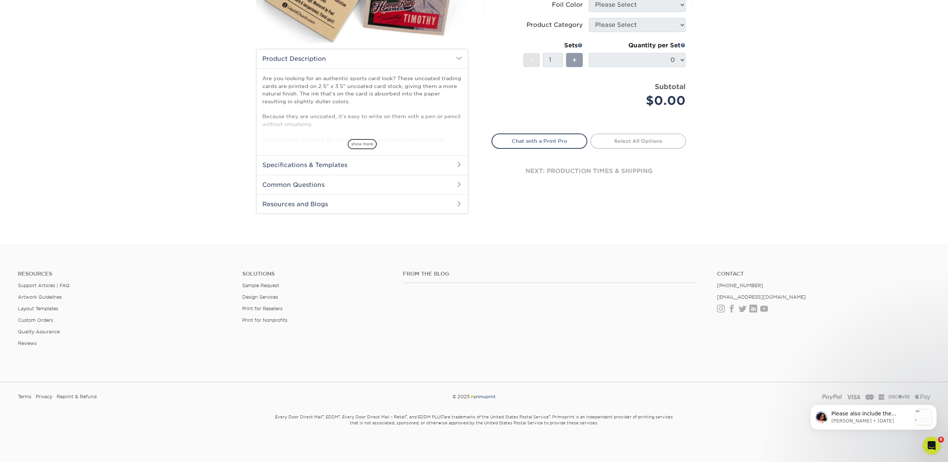
click at [316, 165] on h2 "Specifications & Templates" at bounding box center [362, 164] width 212 height 19
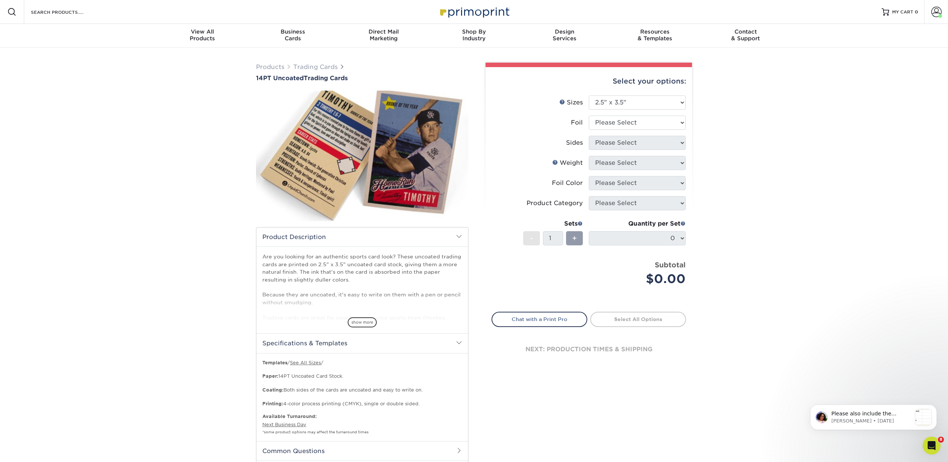
scroll to position [0, 0]
click at [624, 122] on select "Please Select Yes No" at bounding box center [637, 123] width 97 height 14
click at [589, 116] on select "Please Select Yes No" at bounding box center [637, 123] width 97 height 14
click at [613, 124] on select "Please Select Yes No" at bounding box center [637, 123] width 97 height 14
select select "0"
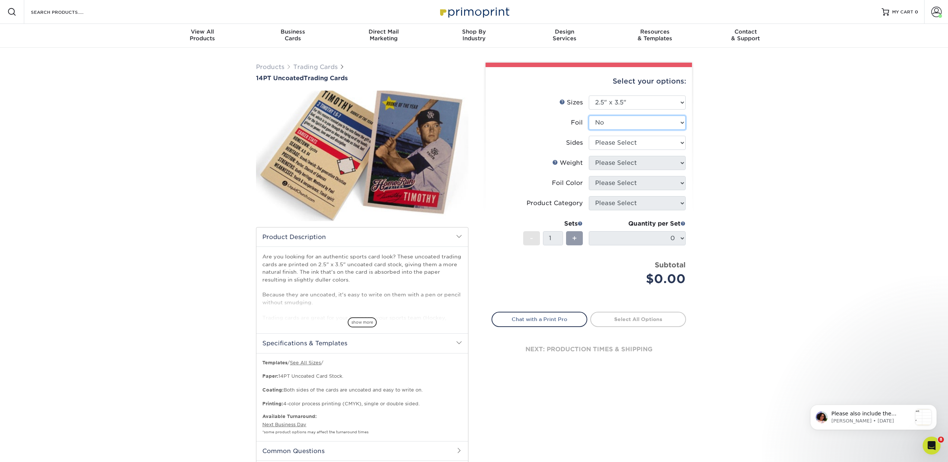
click at [589, 116] on select "Please Select Yes No" at bounding box center [637, 123] width 97 height 14
click at [608, 141] on select "Please Select Print Both Sides Print Front Only" at bounding box center [637, 143] width 97 height 14
select select "13abbda7-1d64-4f25-8bb2-c179b224825d"
click at [589, 136] on select "Please Select Print Both Sides Print Front Only" at bounding box center [637, 143] width 97 height 14
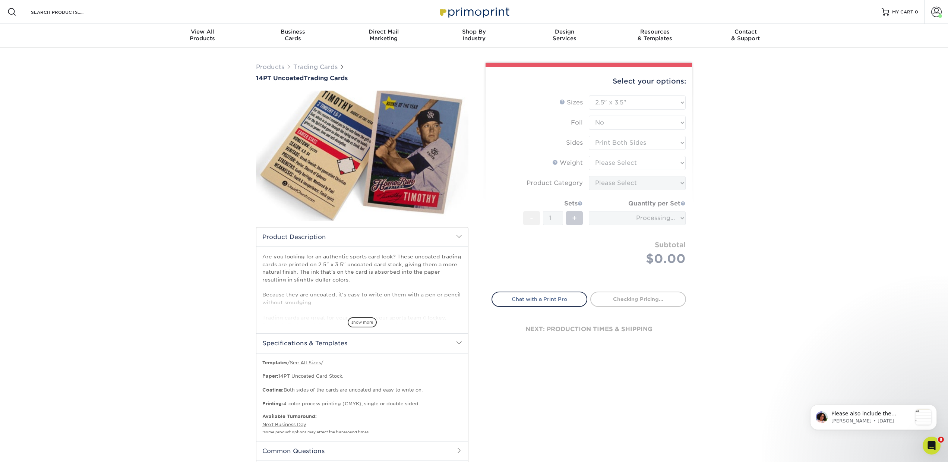
click at [605, 162] on form "Sizes Help Sizes Please Select 2.5" x 3.5" Foil Please Select Yes No -" at bounding box center [589, 188] width 195 height 187
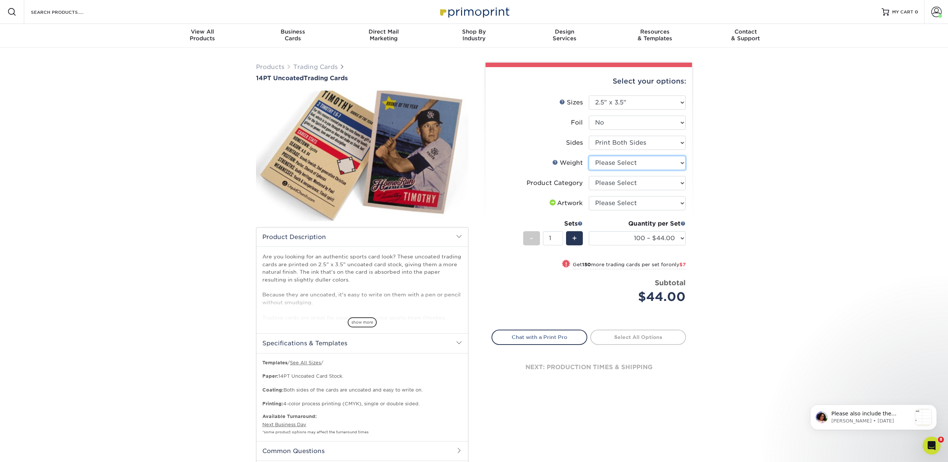
click at [605, 158] on select "Please Select 14PT Uncoated" at bounding box center [637, 163] width 97 height 14
select select "14PT Uncoated"
click at [589, 156] on select "Please Select 14PT Uncoated" at bounding box center [637, 163] width 97 height 14
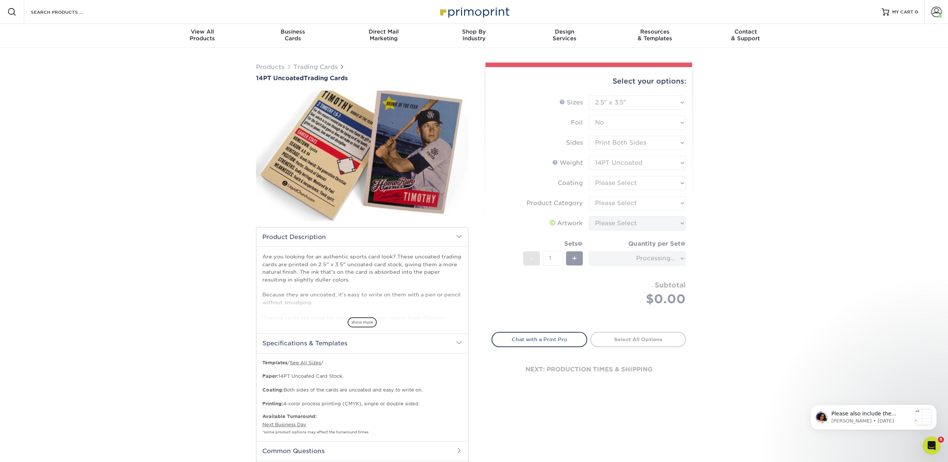
click at [601, 184] on form "Sizes Help Sizes Please Select 2.5" x 3.5" Foil Please Select Yes No -" at bounding box center [589, 209] width 195 height 228
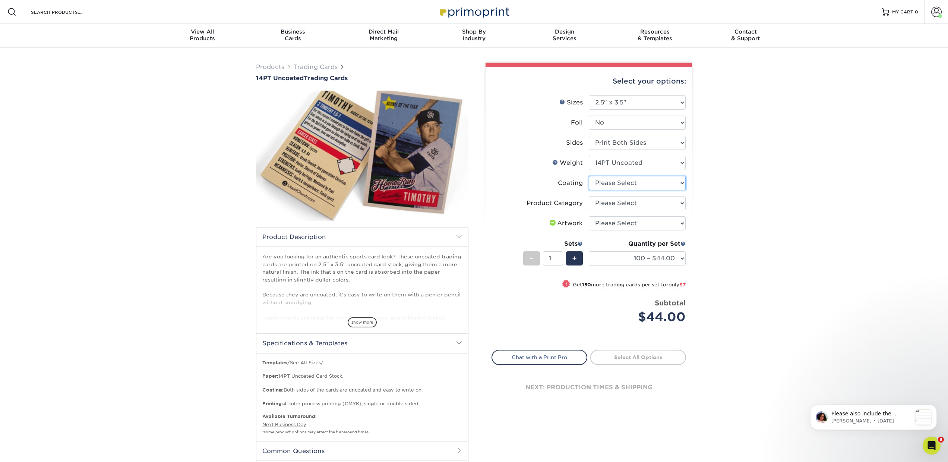
click at [601, 184] on select at bounding box center [637, 183] width 97 height 14
select select "3e7618de-abca-4bda-9f97-8b9129e913d8"
click at [589, 176] on select at bounding box center [637, 183] width 97 height 14
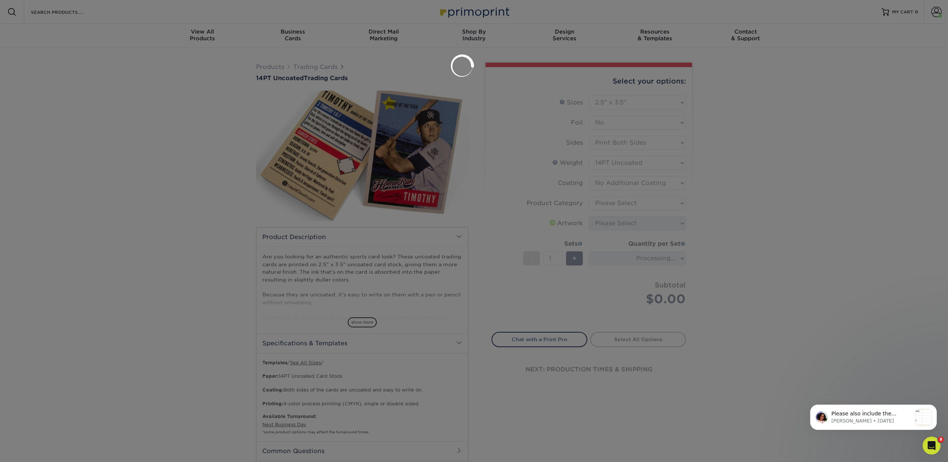
click at [604, 206] on div at bounding box center [474, 231] width 948 height 462
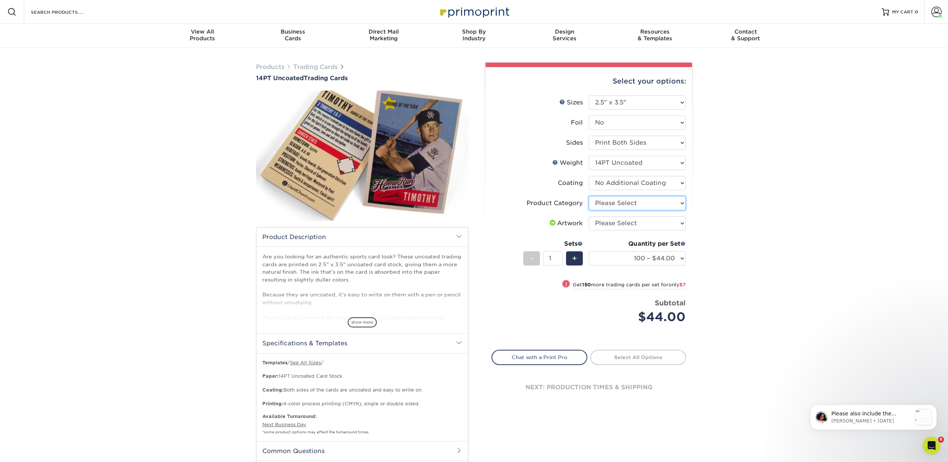
click at [610, 203] on select "Please Select Trading Cards" at bounding box center [637, 203] width 97 height 14
select select "c2f9bce9-36c2-409d-b101-c29d9d031e18"
click at [589, 196] on select "Please Select Trading Cards" at bounding box center [637, 203] width 97 height 14
click at [609, 225] on select "Please Select I will upload files I need a design - $100" at bounding box center [637, 223] width 97 height 14
select select "upload"
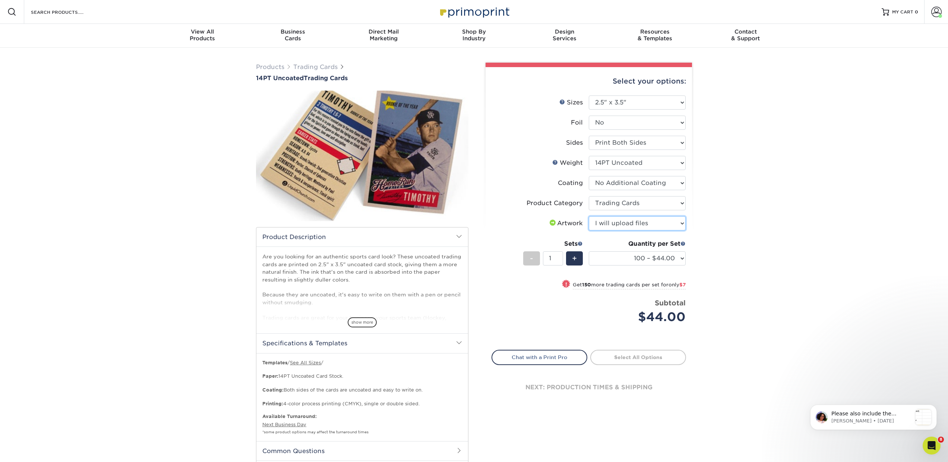
click at [589, 216] on select "Please Select I will upload files I need a design - $100" at bounding box center [637, 223] width 97 height 14
click at [599, 260] on select "100 – $44.00 250 – $51.00 500 – $54.00 1000 – $78.00 2500 – $148.00 5000 – $198…" at bounding box center [637, 258] width 97 height 14
select select "2500 – $148.00"
click at [589, 251] on select "100 – $44.00 250 – $51.00 500 – $54.00 1000 – $78.00 2500 – $148.00 5000 – $198…" at bounding box center [637, 258] width 97 height 14
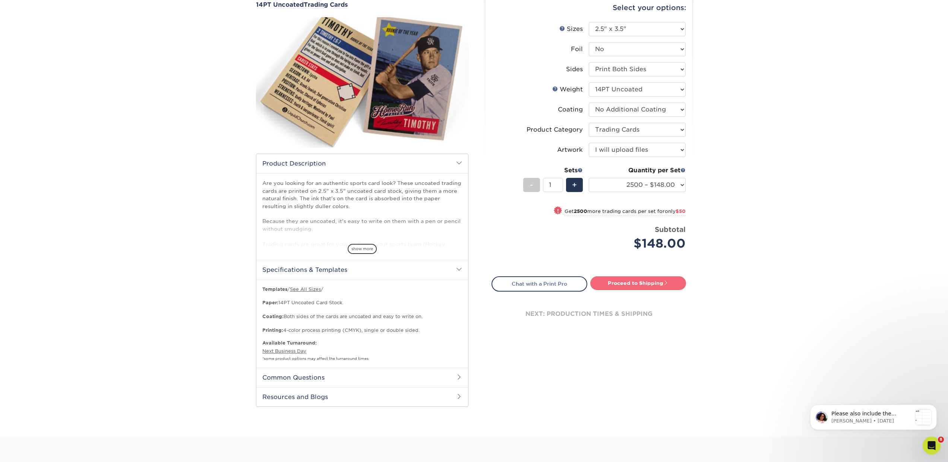
click at [625, 284] on link "Proceed to Shipping" at bounding box center [638, 282] width 96 height 13
type input "Set 1"
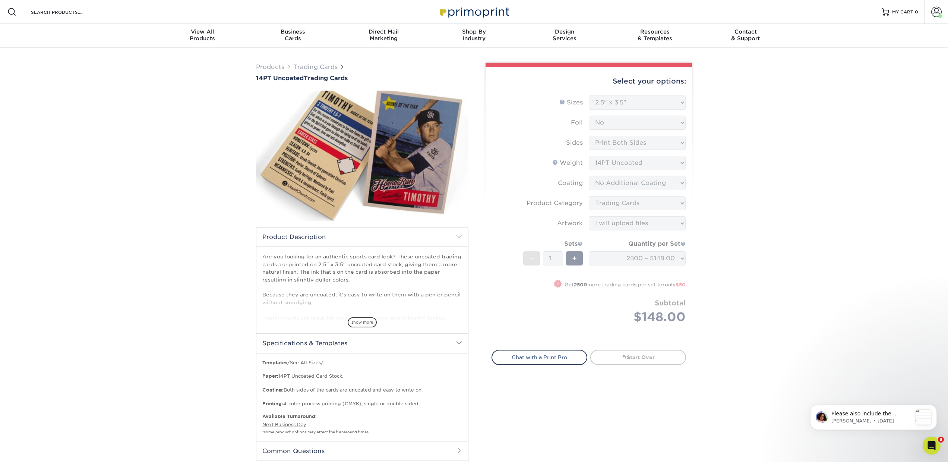
click at [80, 18] on div "Search Products" at bounding box center [63, 12] width 79 height 24
click at [66, 14] on input "Search Products" at bounding box center [66, 11] width 73 height 9
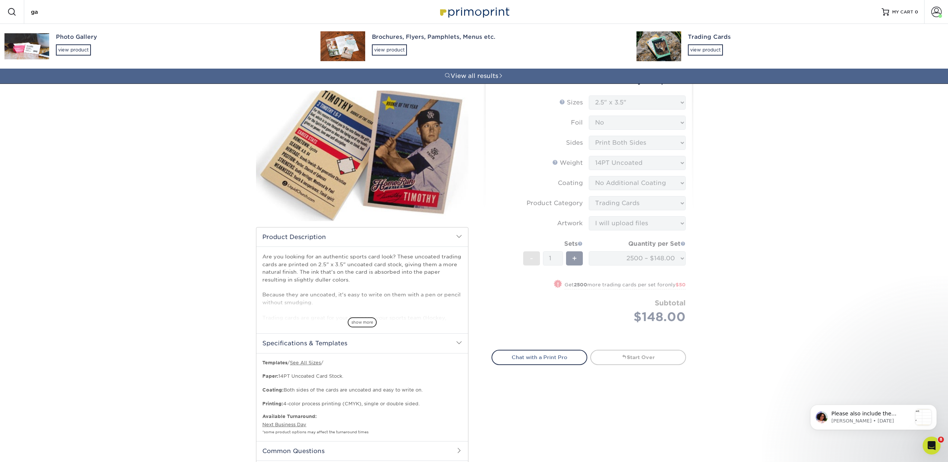
type input "g"
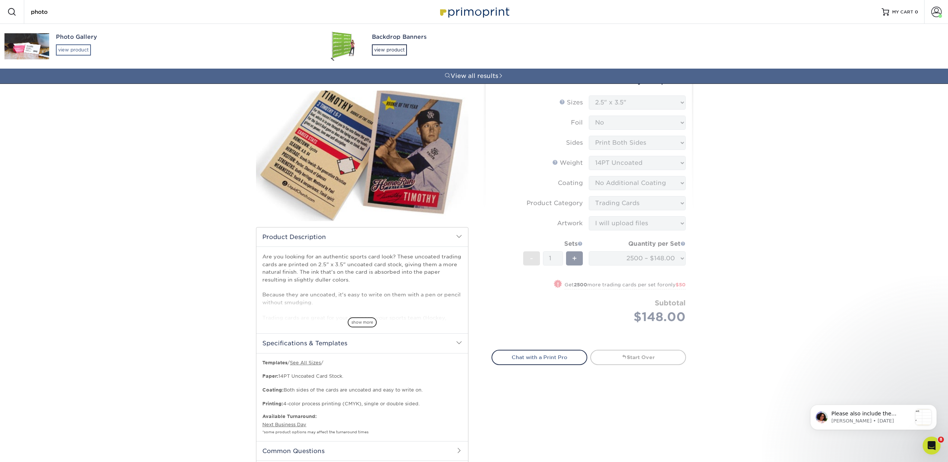
type input "photo"
click at [70, 52] on div "view product" at bounding box center [73, 49] width 35 height 11
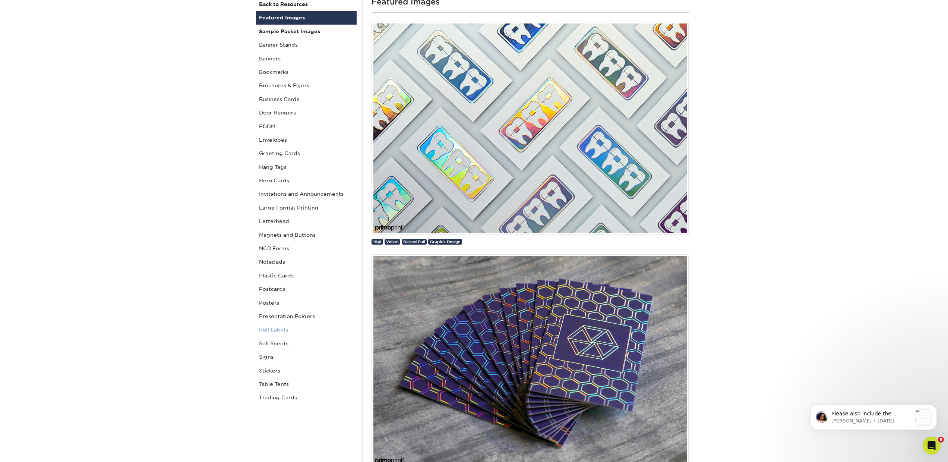
scroll to position [120, 0]
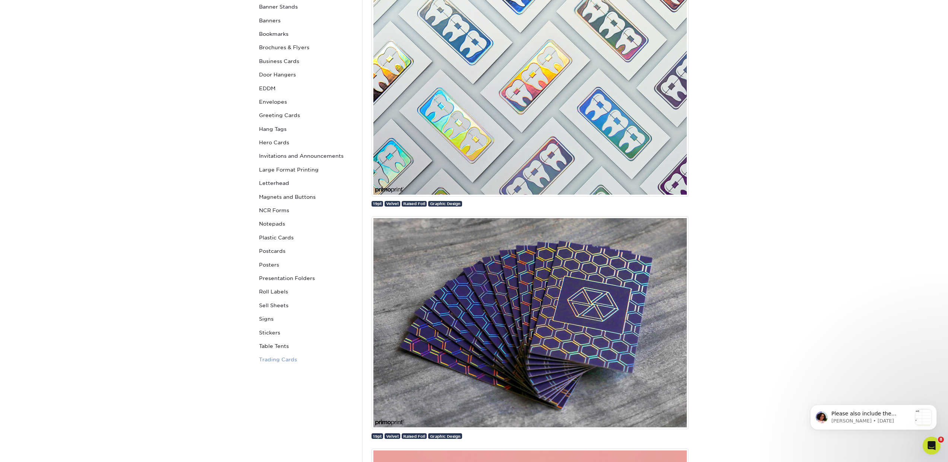
click at [278, 359] on link "Trading Cards" at bounding box center [306, 359] width 101 height 13
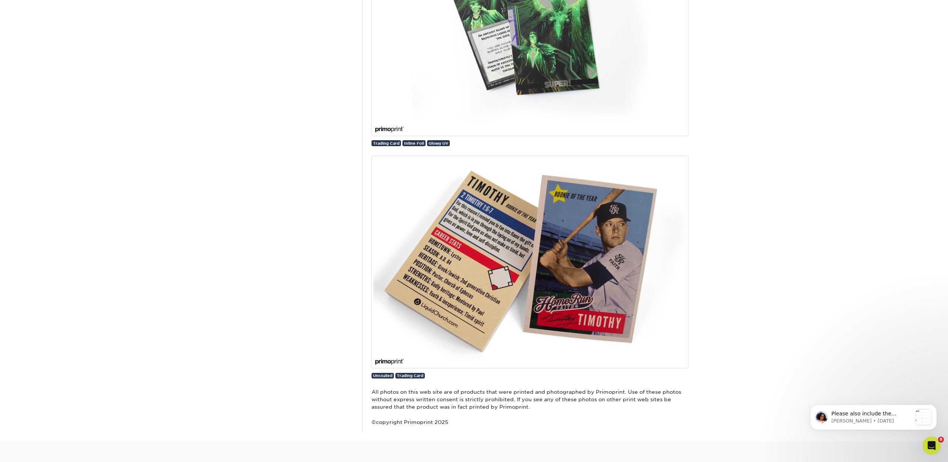
scroll to position [1686, 0]
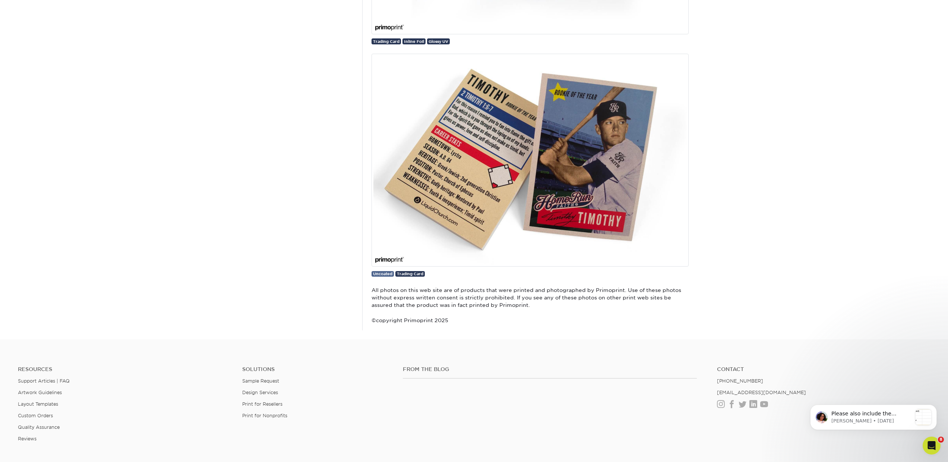
click at [384, 272] on span "Uncoated" at bounding box center [382, 273] width 19 height 4
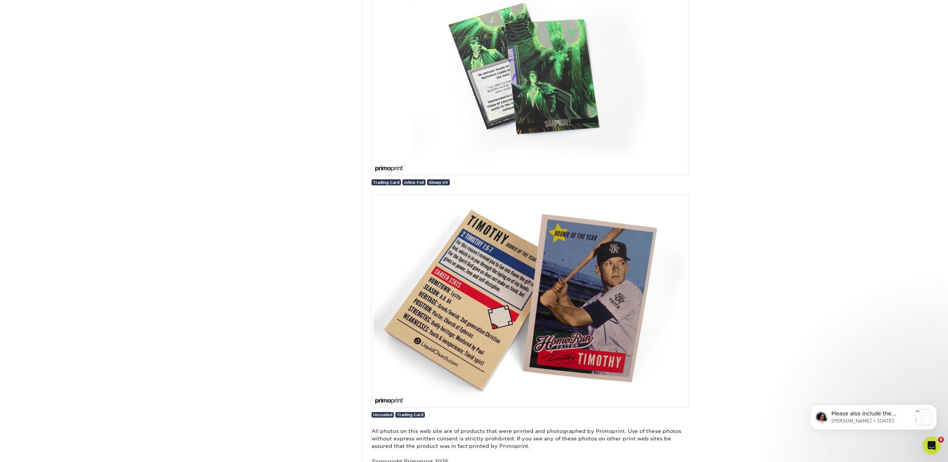
scroll to position [1560, 0]
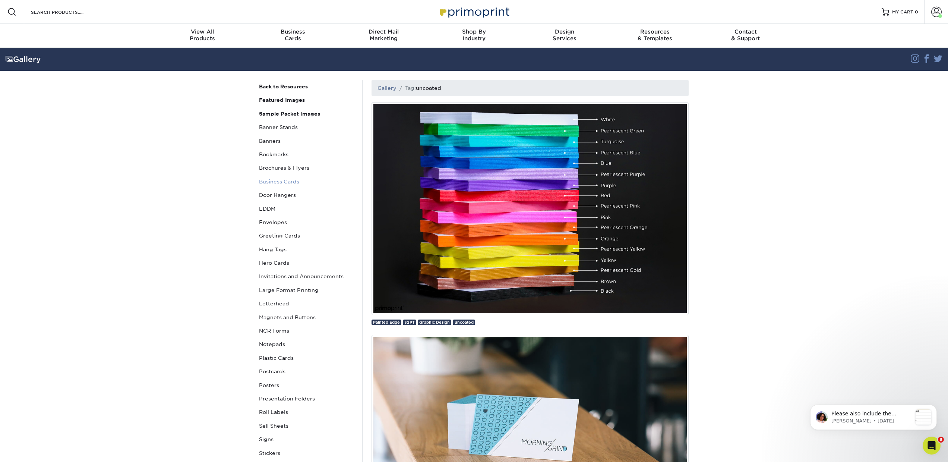
click at [294, 181] on link "Business Cards" at bounding box center [306, 181] width 101 height 13
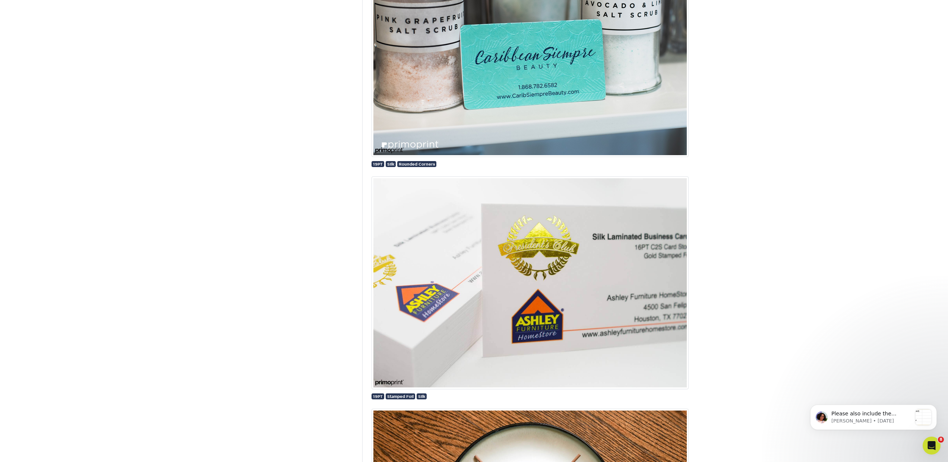
scroll to position [16108, 0]
